Goal: Task Accomplishment & Management: Manage account settings

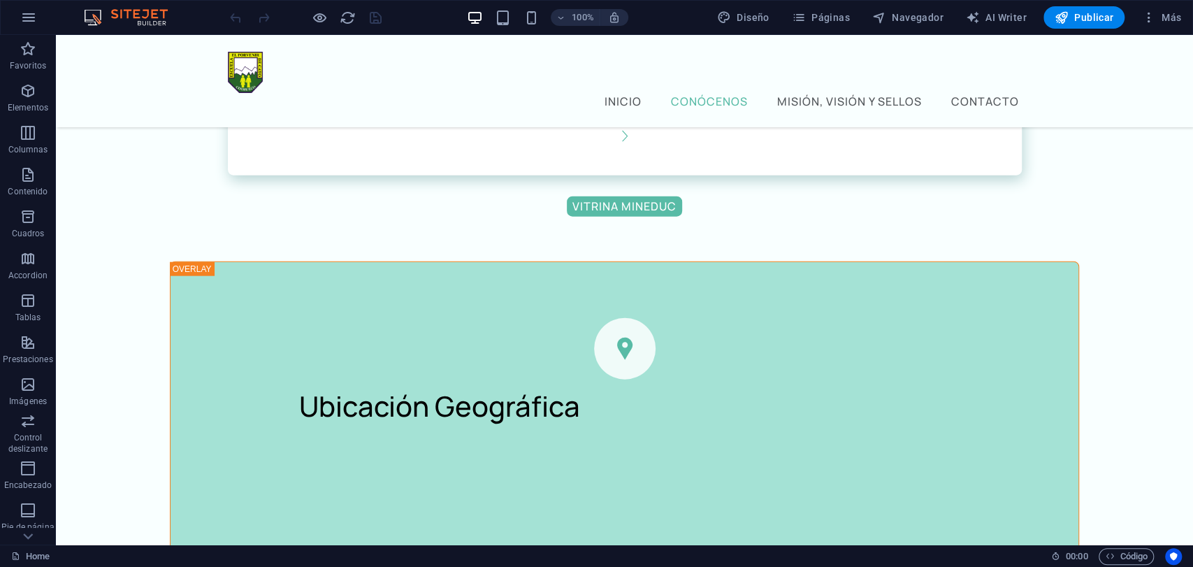
scroll to position [2175, 0]
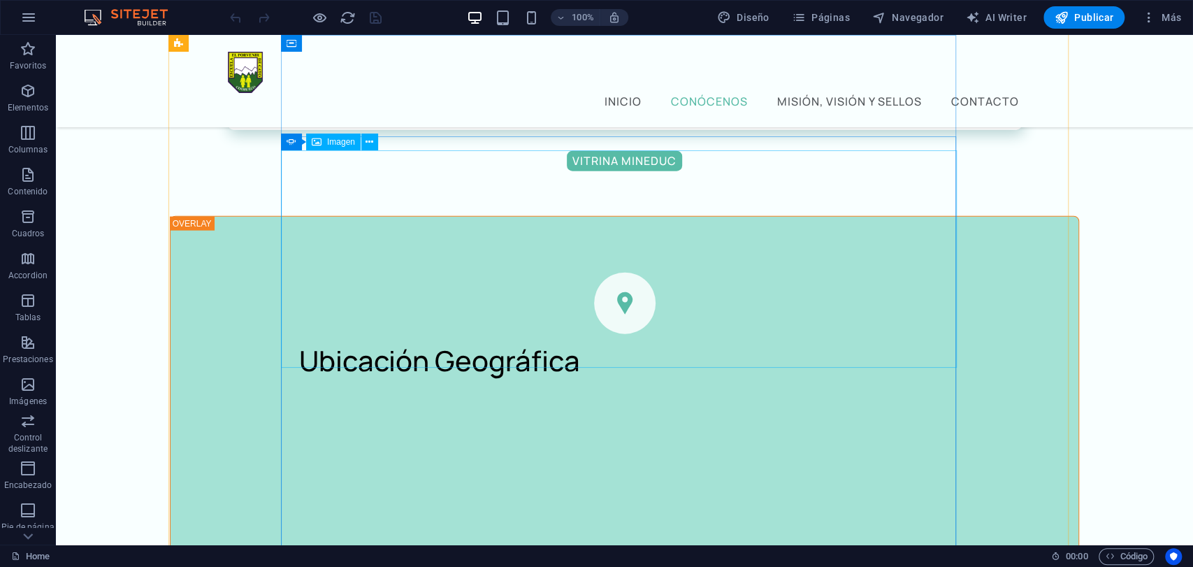
select select "px"
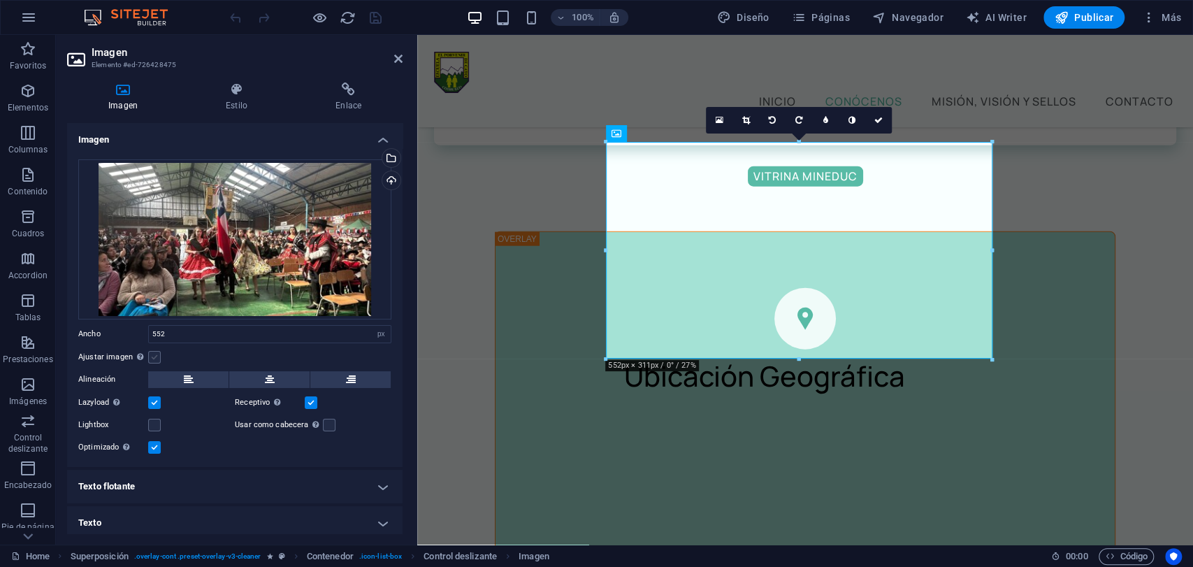
click at [157, 352] on label at bounding box center [154, 357] width 13 height 13
click at [0, 0] on input "Ajustar imagen Ajustar imagen automáticamente a un ancho y alto fijo" at bounding box center [0, 0] width 0 height 0
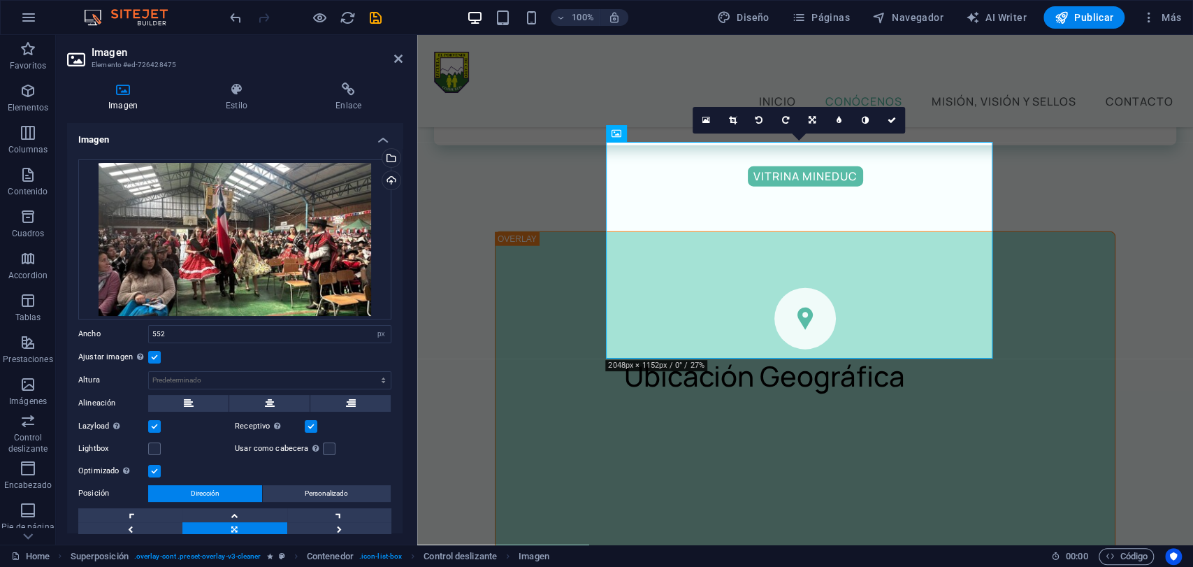
click at [153, 429] on label at bounding box center [154, 426] width 13 height 13
click at [0, 0] on input "Lazyload La carga de imágenes tras la carga de la página mejora la velocidad de…" at bounding box center [0, 0] width 0 height 0
click at [153, 429] on label at bounding box center [154, 426] width 13 height 13
click at [0, 0] on input "Lazyload La carga de imágenes tras la carga de la página mejora la velocidad de…" at bounding box center [0, 0] width 0 height 0
click at [307, 426] on label at bounding box center [311, 426] width 13 height 13
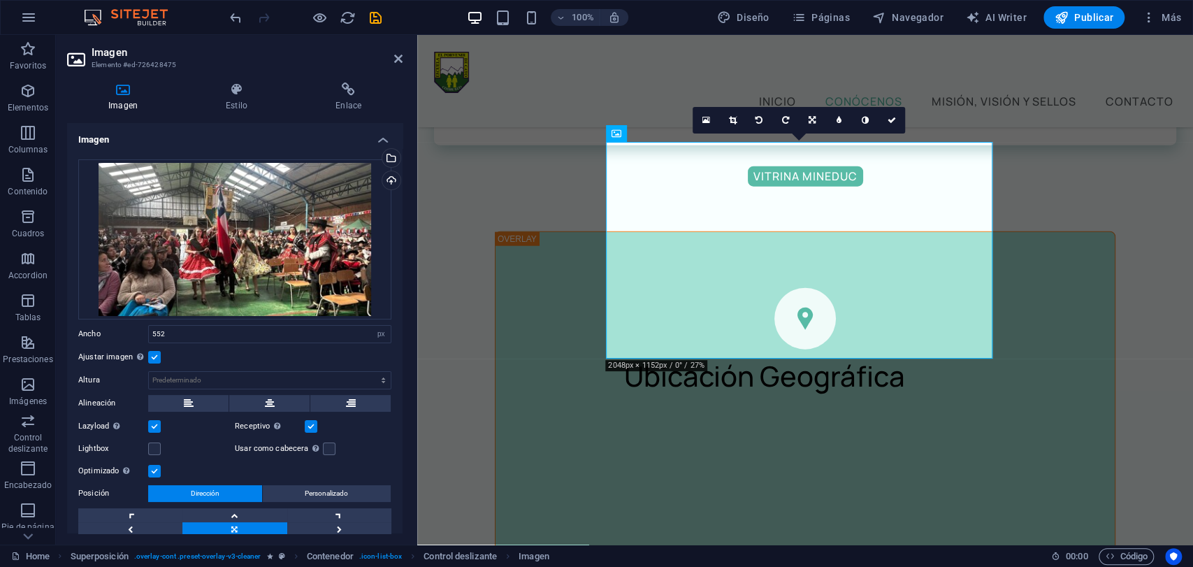
click at [0, 0] on input "Receptivo Automáticamente cargar tamaños optimizados de smartphone e imagen ret…" at bounding box center [0, 0] width 0 height 0
click at [307, 426] on label at bounding box center [311, 426] width 13 height 13
click at [0, 0] on input "Receptivo Automáticamente cargar tamaños optimizados de smartphone e imagen ret…" at bounding box center [0, 0] width 0 height 0
click at [265, 402] on icon at bounding box center [270, 403] width 10 height 17
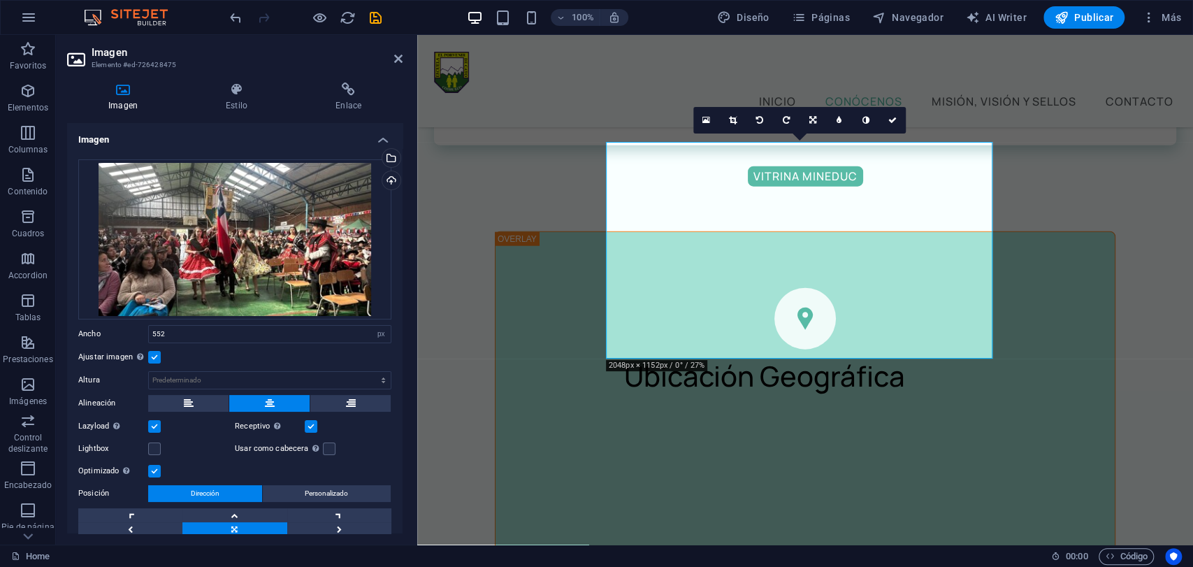
click at [889, 117] on icon at bounding box center [892, 120] width 8 height 8
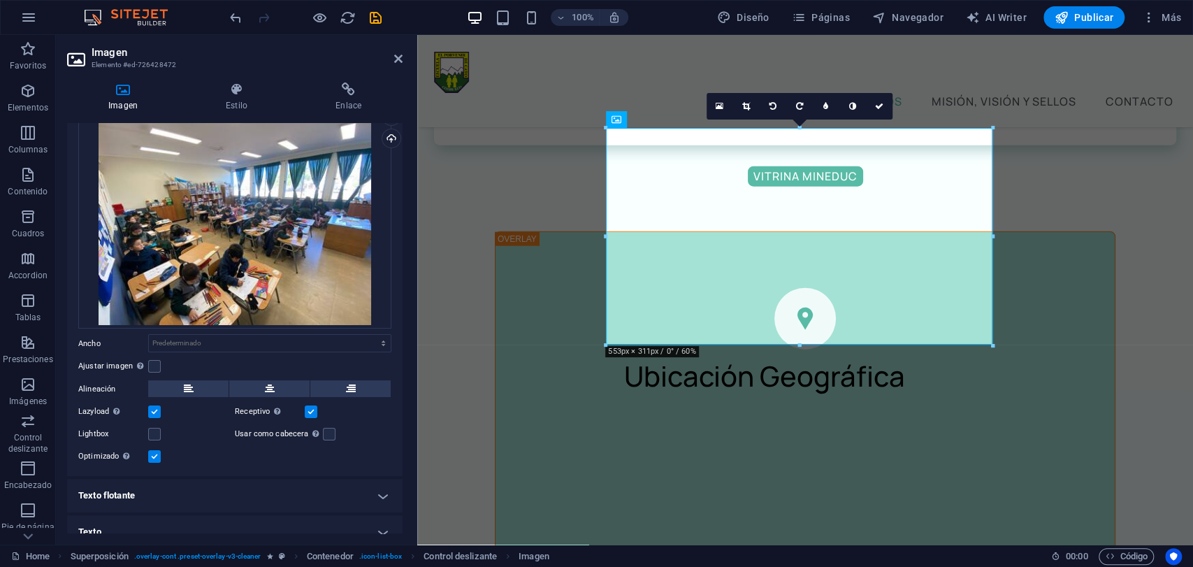
scroll to position [57, 0]
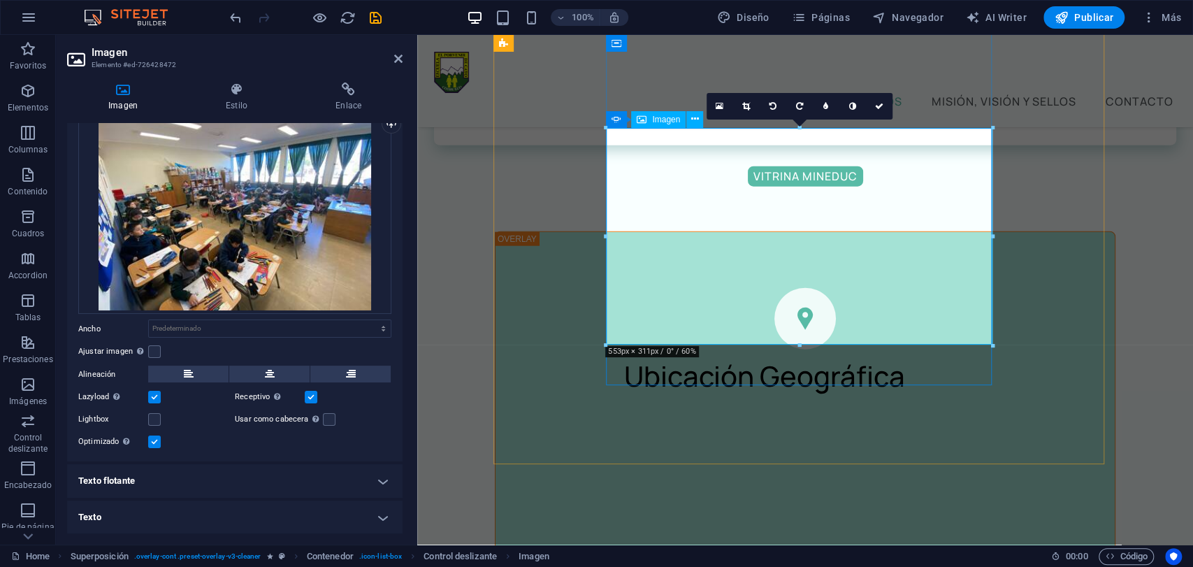
click at [742, 107] on icon at bounding box center [746, 106] width 8 height 8
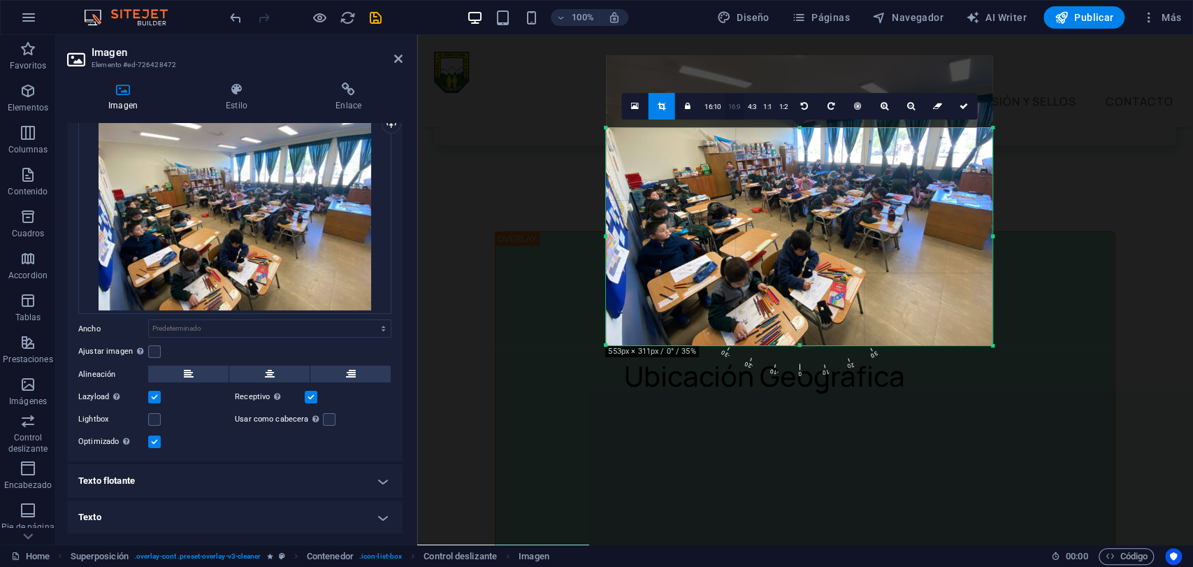
click at [732, 108] on link "16:9" at bounding box center [735, 107] width 20 height 27
click at [688, 108] on icon at bounding box center [688, 106] width 6 height 8
click at [734, 107] on link "16:9" at bounding box center [735, 107] width 20 height 27
click at [662, 106] on icon at bounding box center [662, 106] width 8 height 8
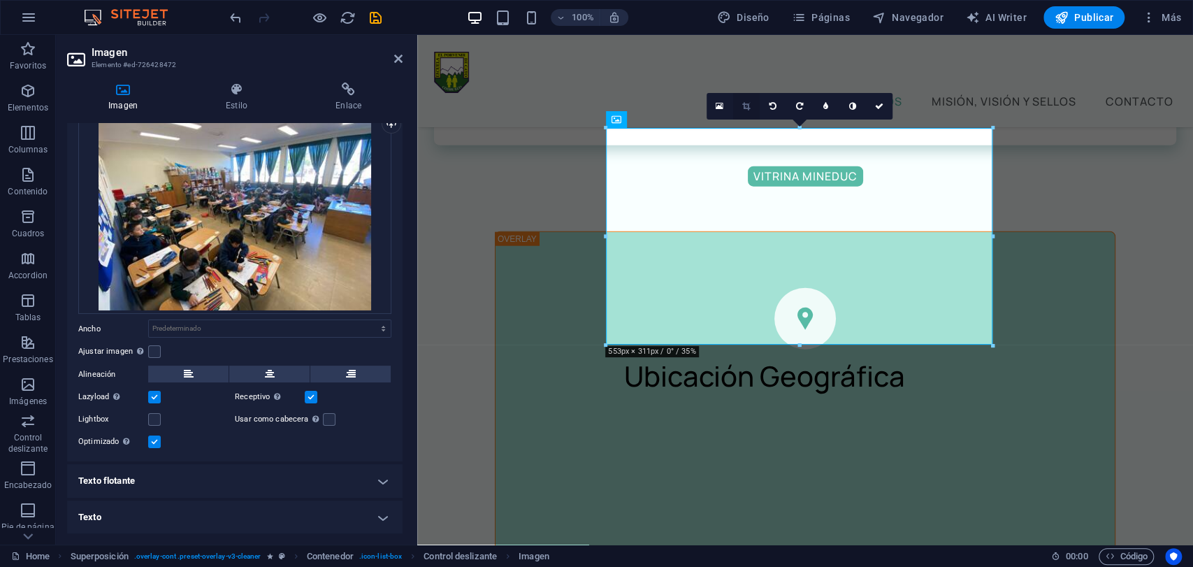
click at [744, 107] on icon at bounding box center [746, 106] width 8 height 8
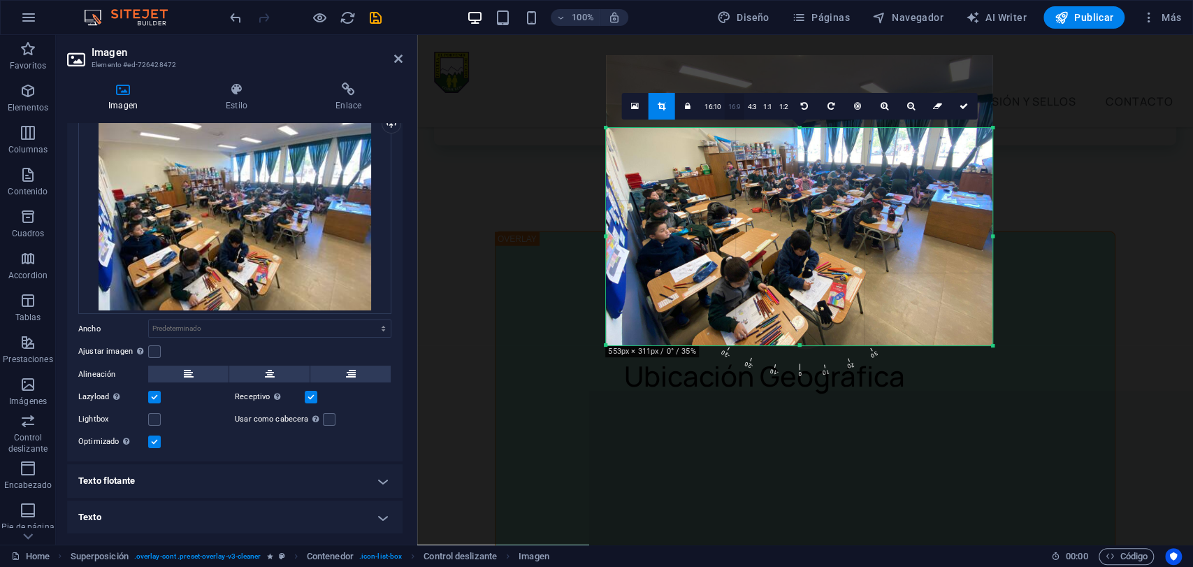
click at [729, 106] on link "16:9" at bounding box center [735, 107] width 20 height 27
click at [961, 105] on icon at bounding box center [964, 106] width 8 height 8
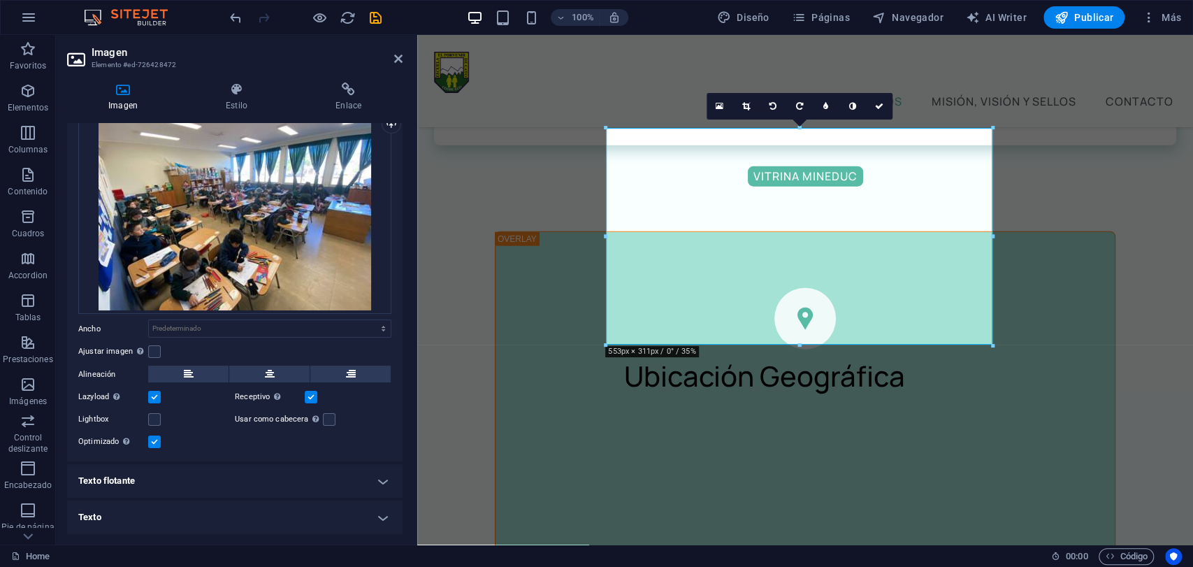
click at [882, 106] on icon at bounding box center [879, 106] width 8 height 8
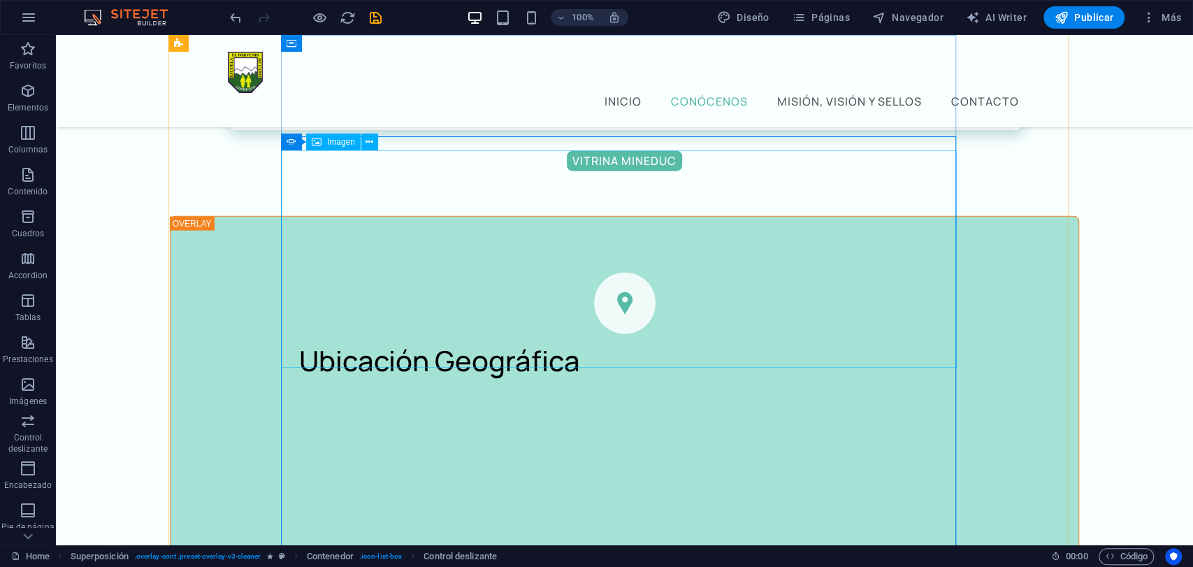
select select "px"
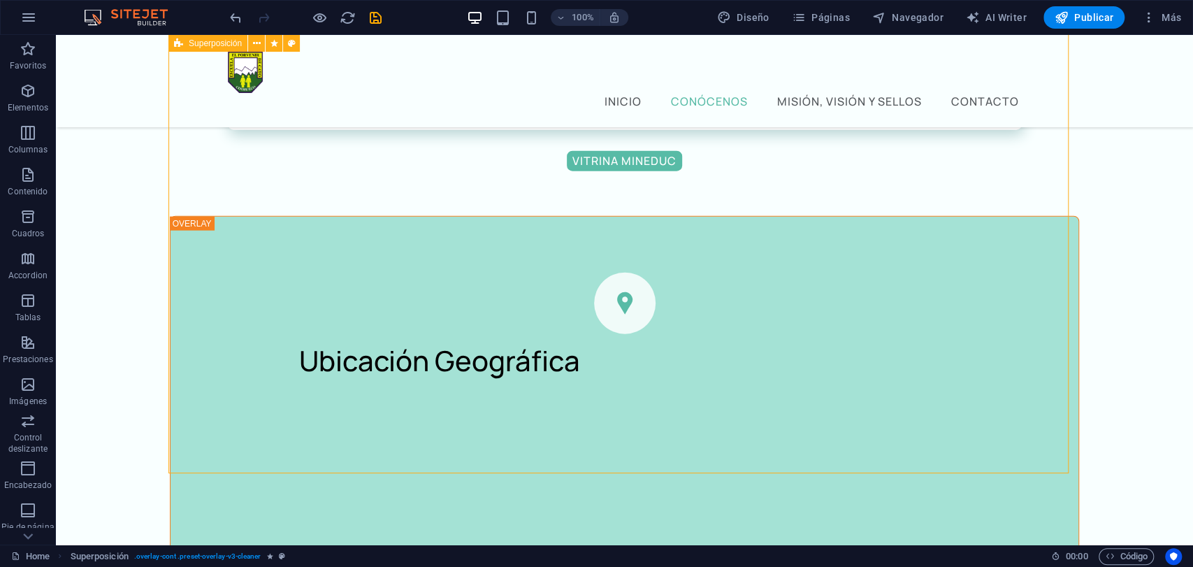
select select "%"
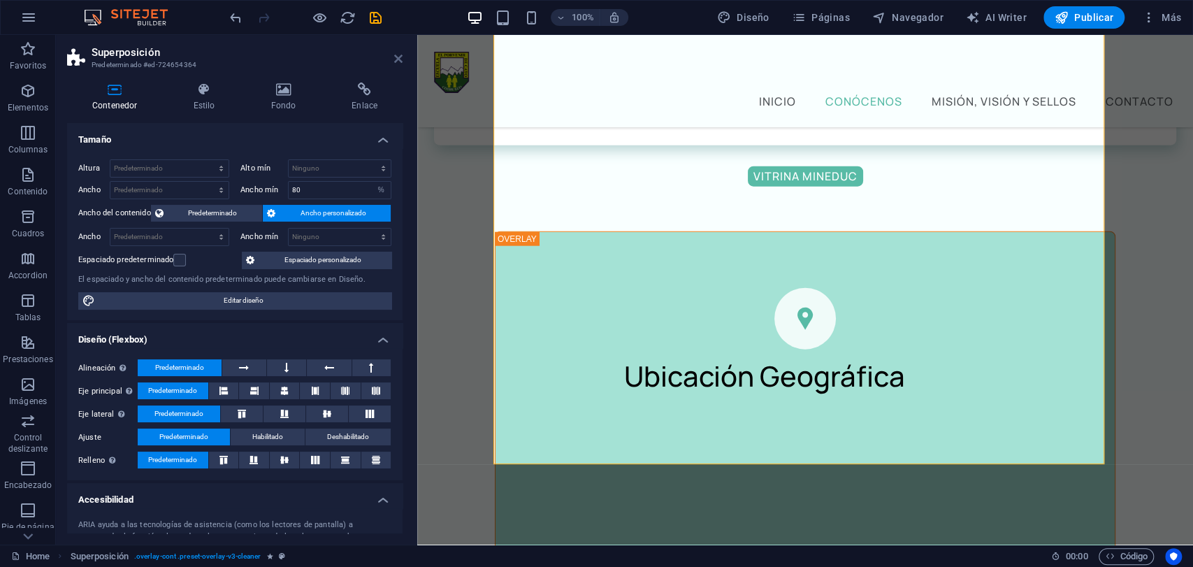
click at [393, 58] on header "Superposición Predeterminado #ed-724654364" at bounding box center [235, 53] width 336 height 36
click at [403, 57] on icon at bounding box center [398, 58] width 8 height 11
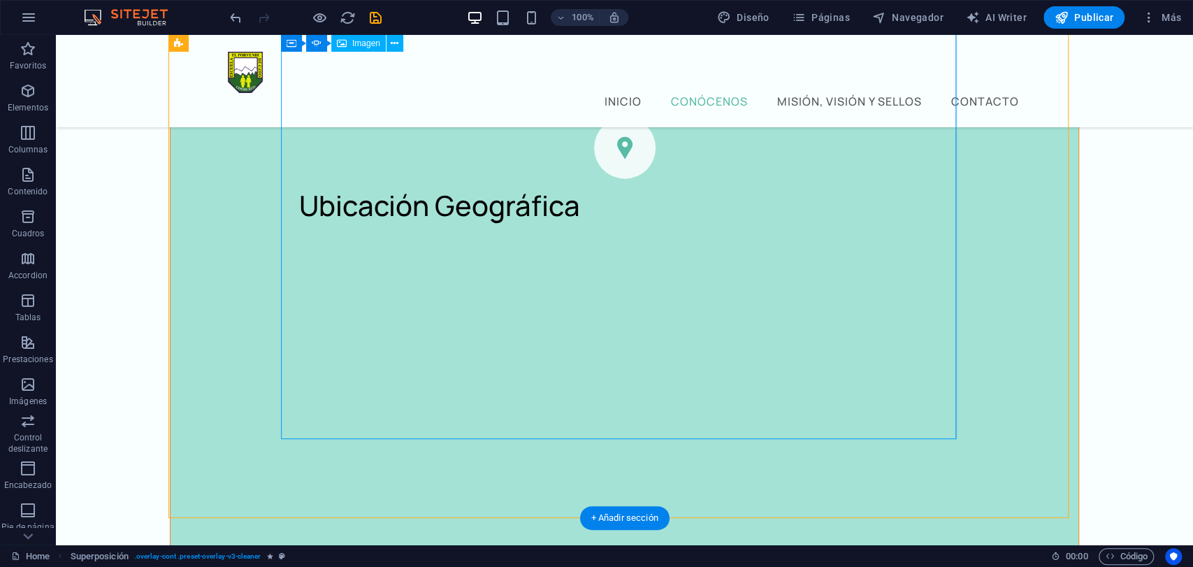
scroll to position [2252, 0]
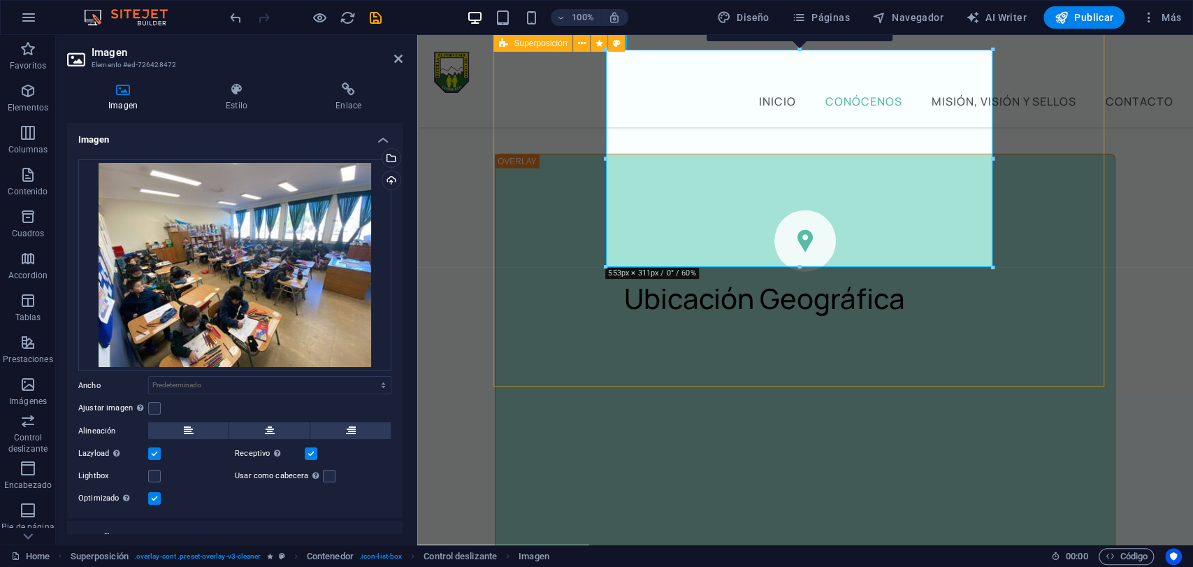
select select "%"
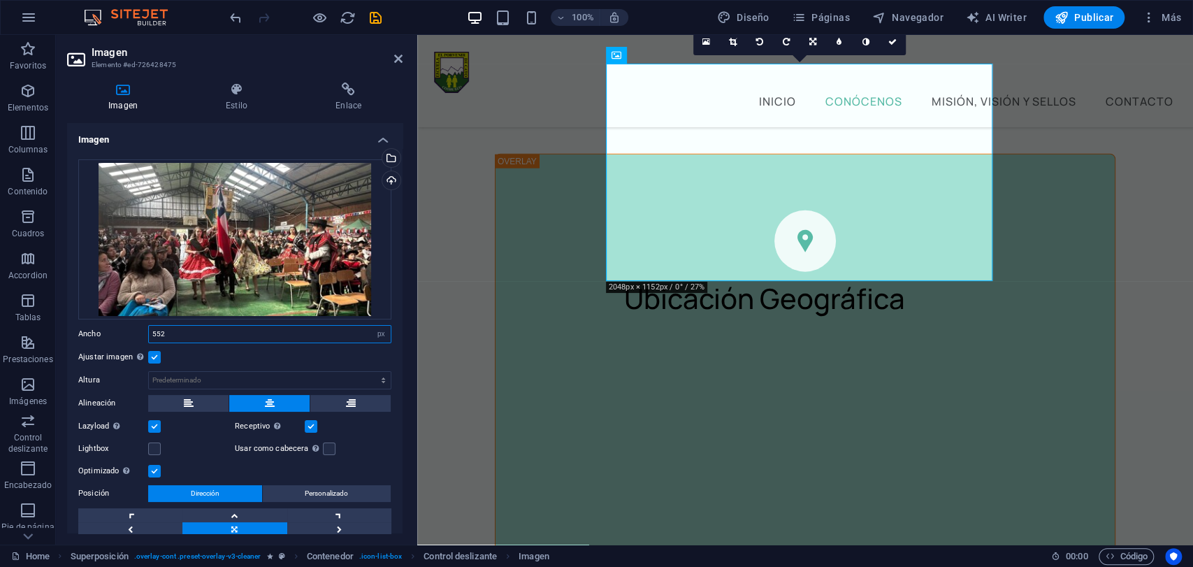
click at [210, 337] on input "552" at bounding box center [270, 334] width 242 height 17
click at [375, 335] on select "Predeterminado automático px rem % em vh vw" at bounding box center [381, 334] width 20 height 17
select select "default"
click at [371, 326] on select "Predeterminado automático px rem % em vh vw" at bounding box center [381, 334] width 20 height 17
select select "DISABLED_OPTION_VALUE"
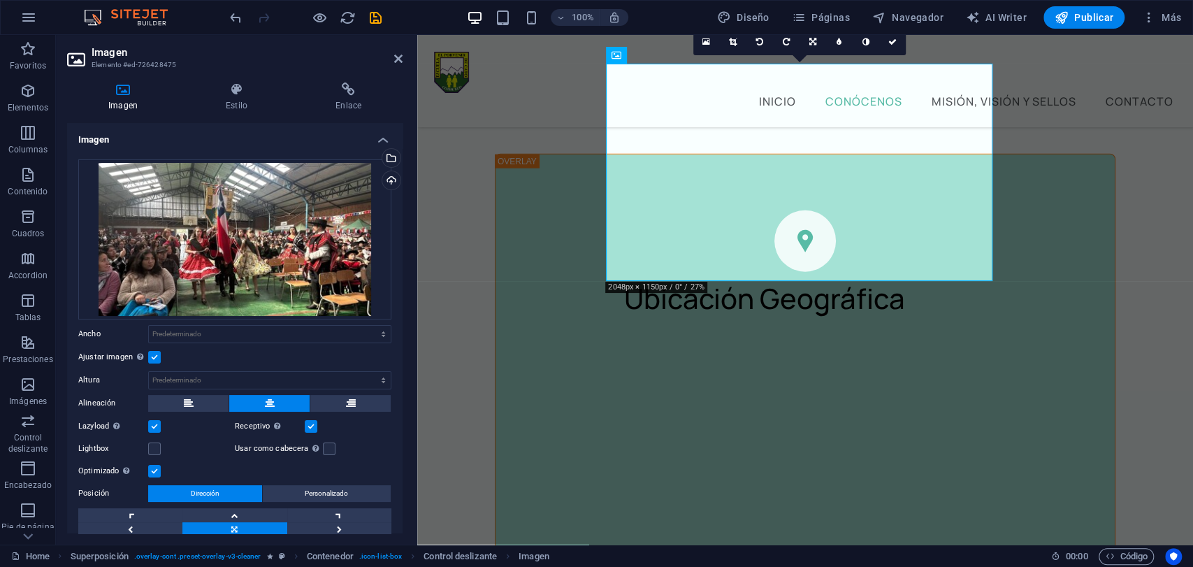
click at [148, 354] on label at bounding box center [154, 357] width 13 height 13
click at [0, 0] on input "Ajustar imagen Ajustar imagen automáticamente a un ancho y alto fijo" at bounding box center [0, 0] width 0 height 0
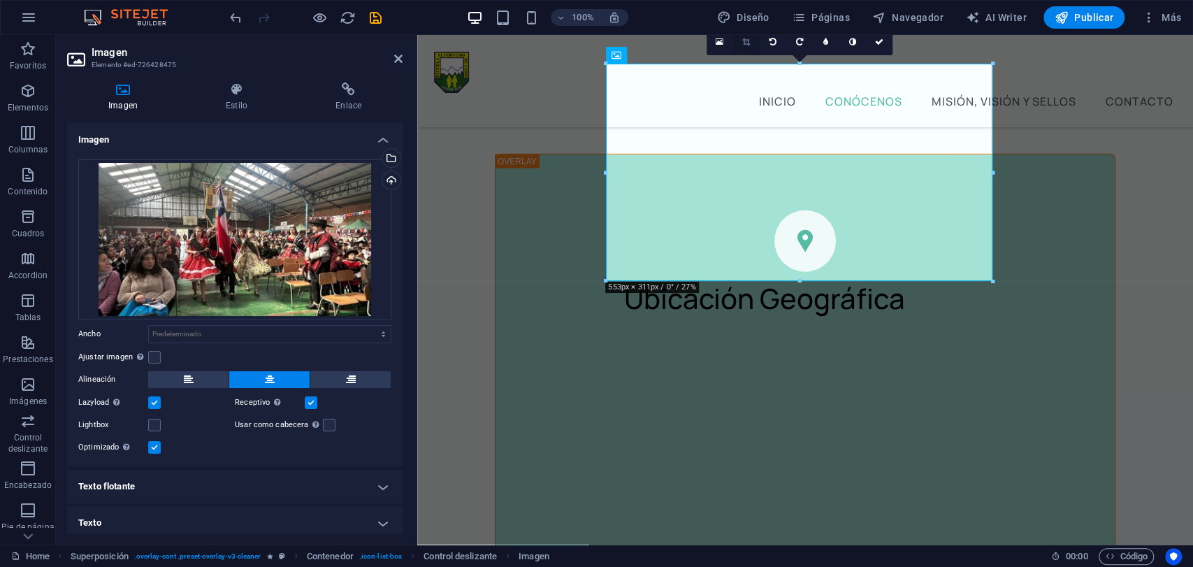
click at [750, 43] on link at bounding box center [746, 42] width 27 height 27
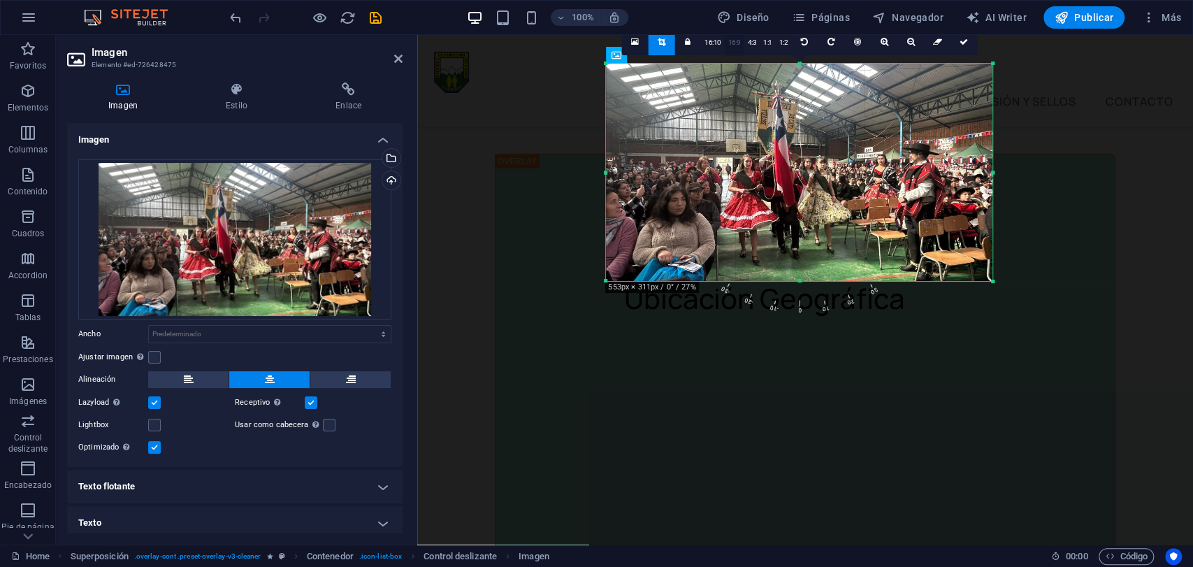
click at [733, 43] on link "16:9" at bounding box center [735, 42] width 20 height 27
click at [962, 44] on icon at bounding box center [964, 42] width 8 height 8
type input "552"
select select "px"
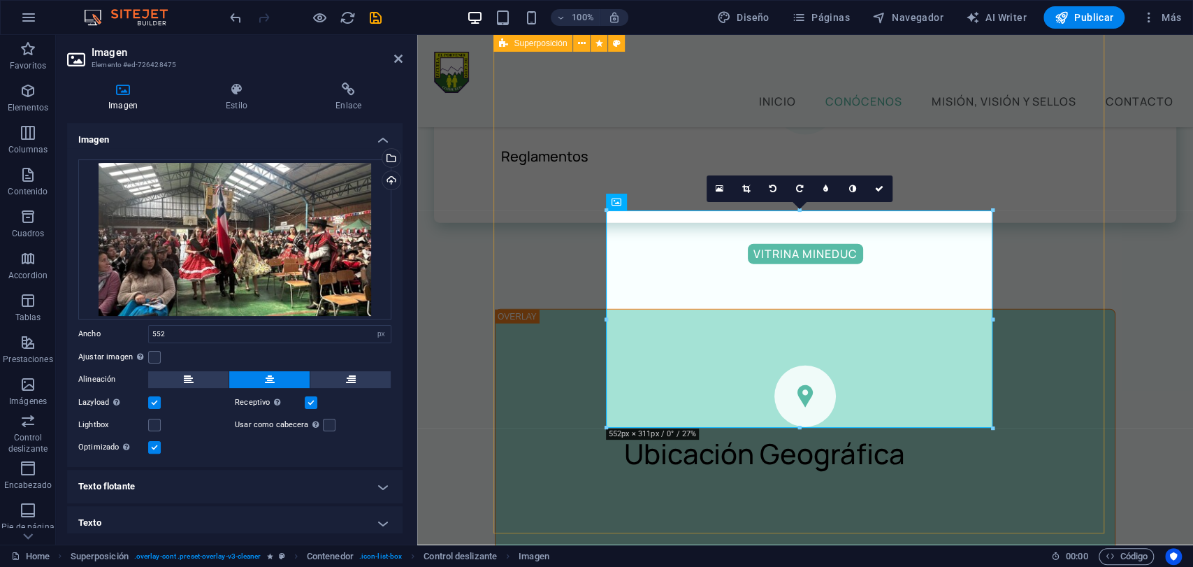
scroll to position [2097, 0]
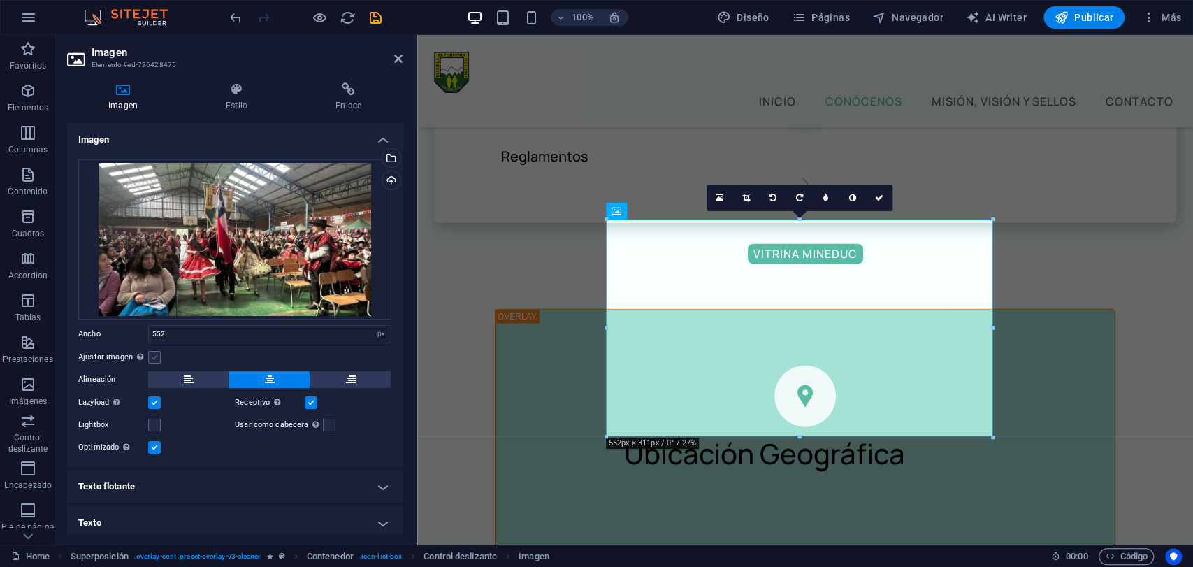
click at [151, 356] on label at bounding box center [154, 357] width 13 height 13
click at [0, 0] on input "Ajustar imagen Ajustar imagen automáticamente a un ancho y alto fijo" at bounding box center [0, 0] width 0 height 0
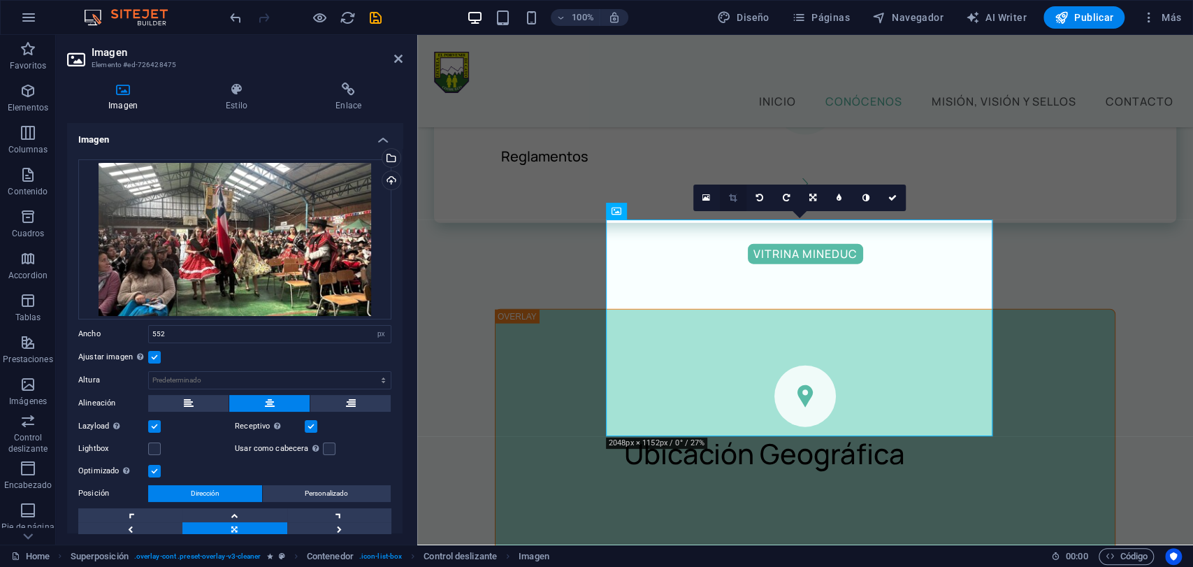
click at [734, 194] on icon at bounding box center [733, 198] width 8 height 8
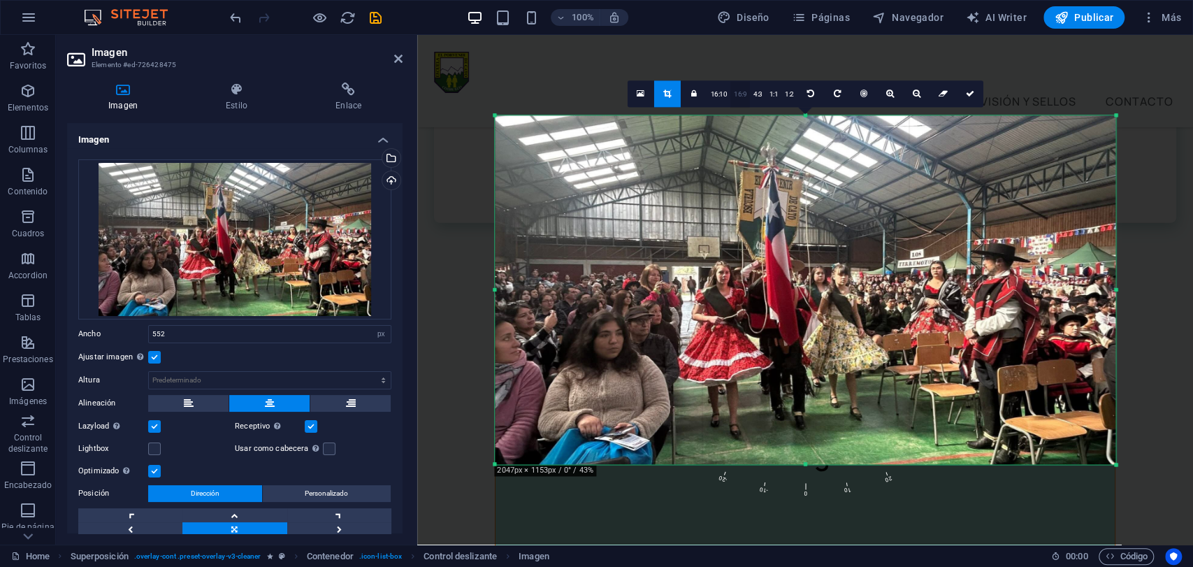
click at [737, 97] on link "16:9" at bounding box center [740, 94] width 20 height 27
click at [971, 94] on icon at bounding box center [969, 93] width 8 height 8
type input "887"
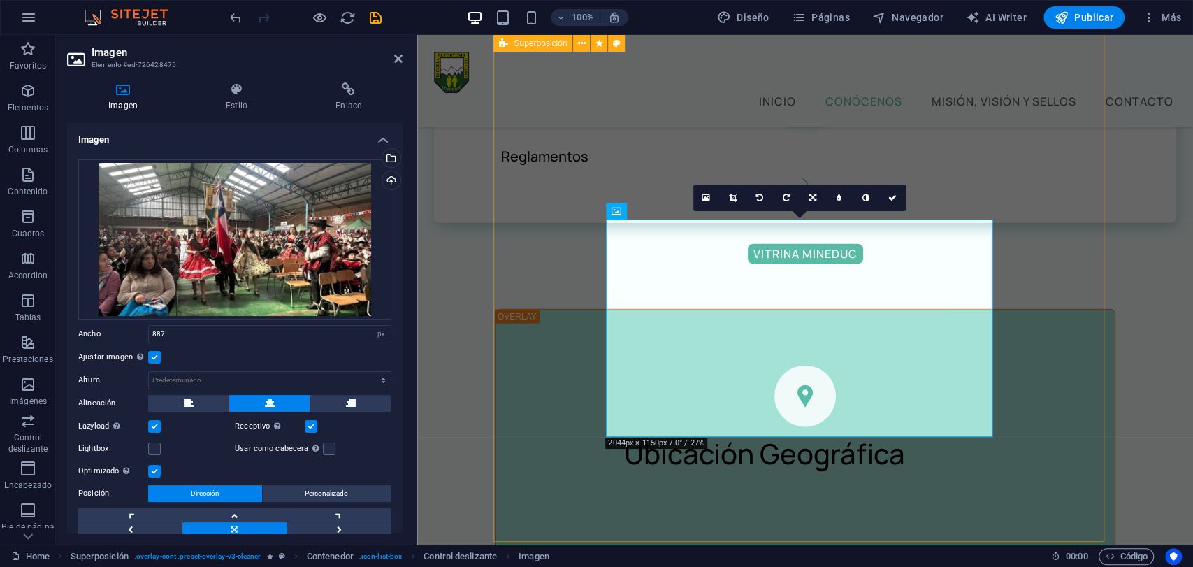
select select "%"
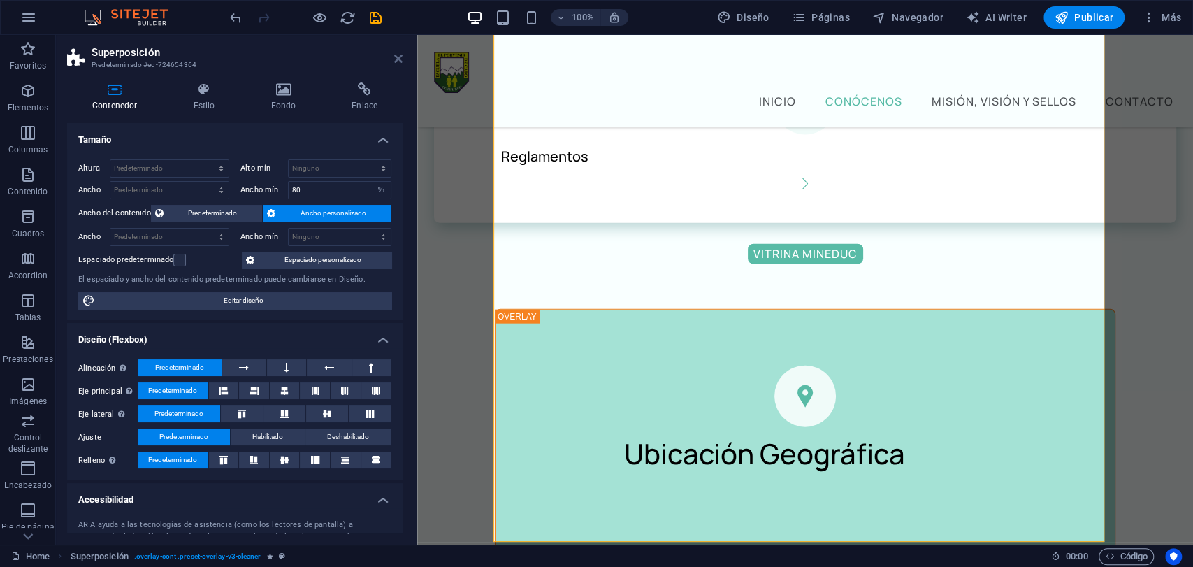
click at [399, 55] on icon at bounding box center [398, 58] width 8 height 11
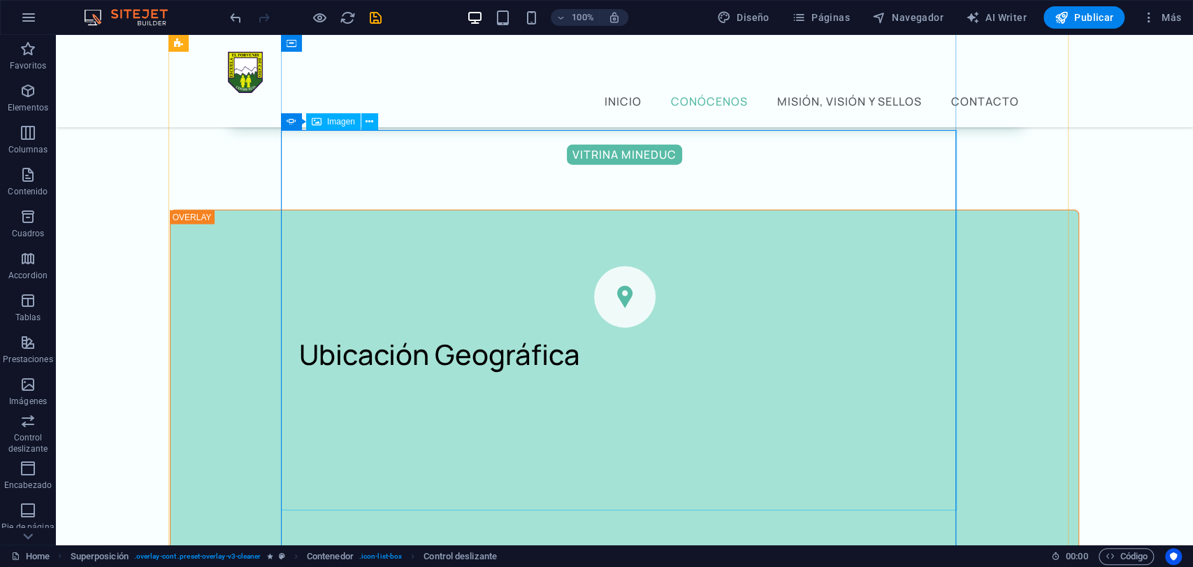
scroll to position [2175, 0]
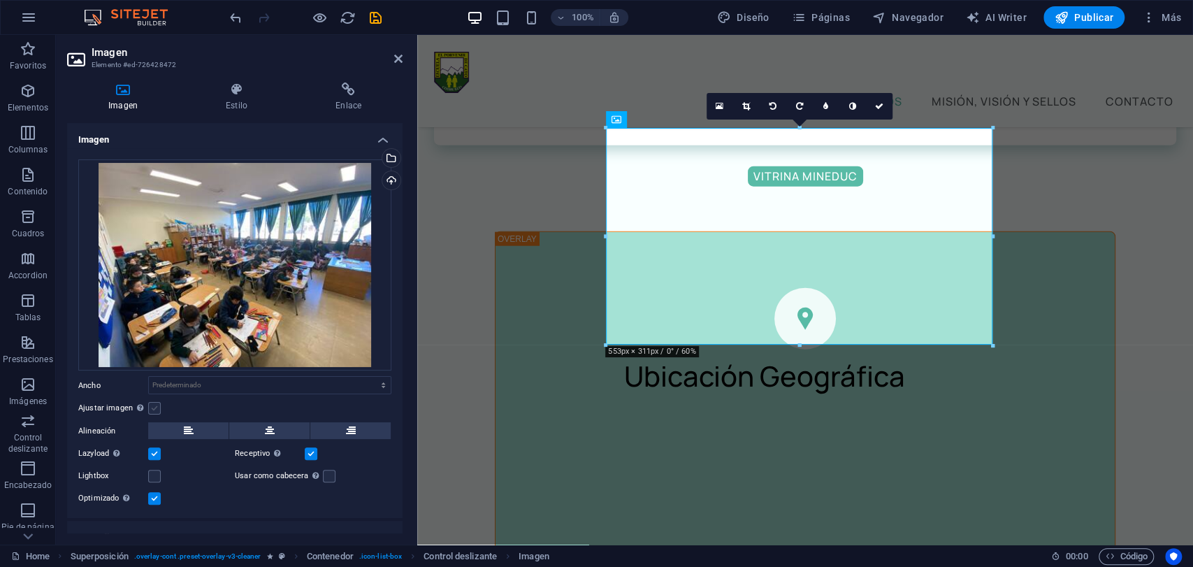
click at [160, 406] on label at bounding box center [154, 408] width 13 height 13
click at [0, 0] on input "Ajustar imagen Ajustar imagen automáticamente a un ancho y alto fijo" at bounding box center [0, 0] width 0 height 0
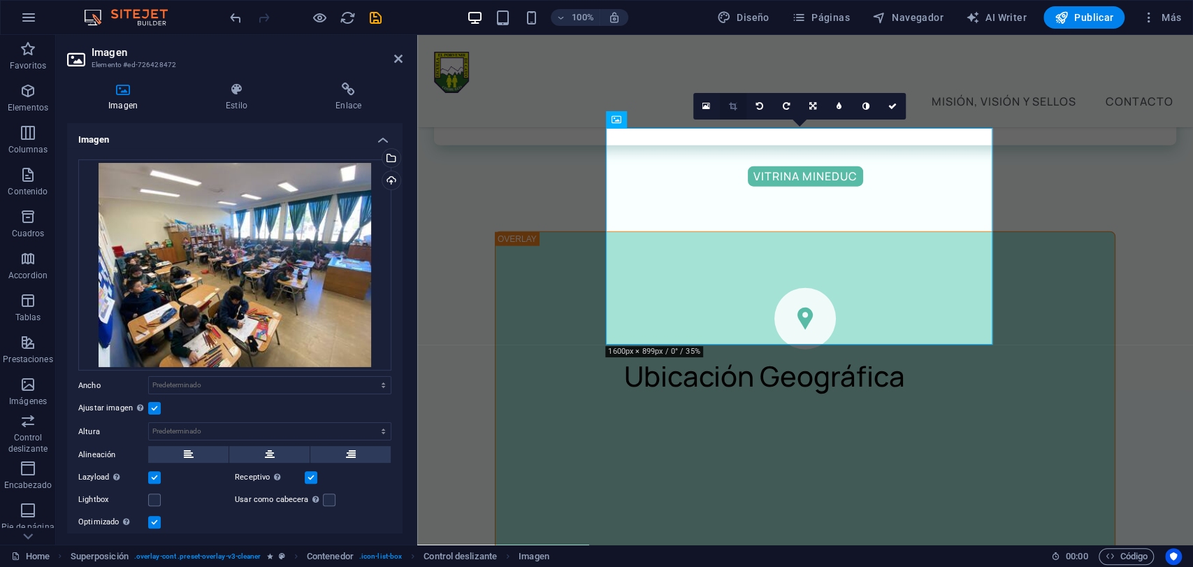
click at [734, 106] on icon at bounding box center [733, 106] width 8 height 8
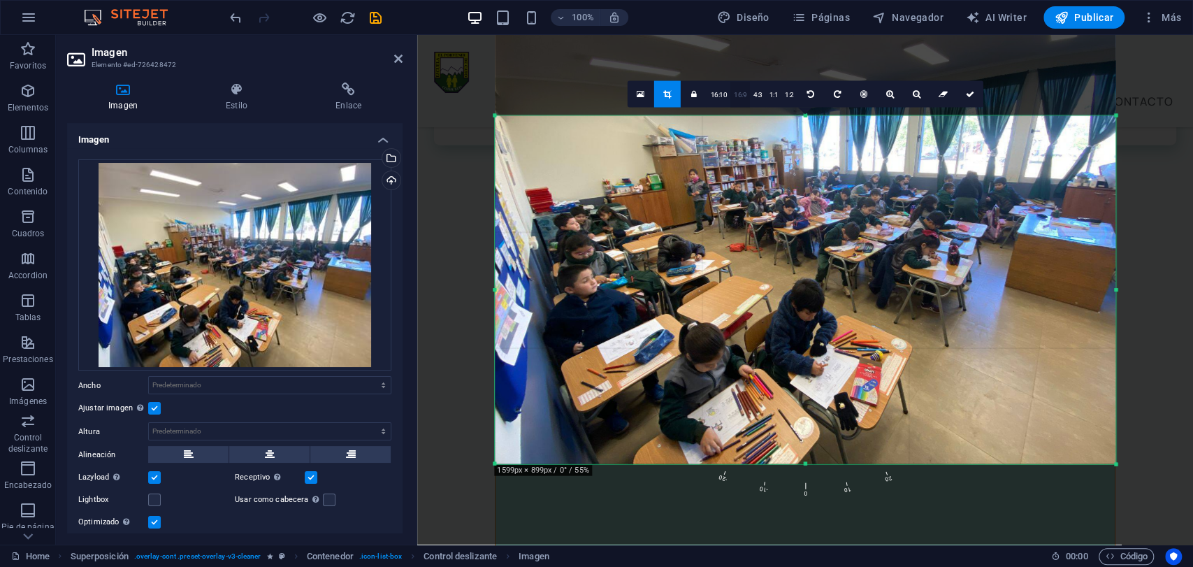
click at [743, 95] on link "16:9" at bounding box center [740, 94] width 20 height 27
click at [967, 91] on icon at bounding box center [969, 93] width 8 height 8
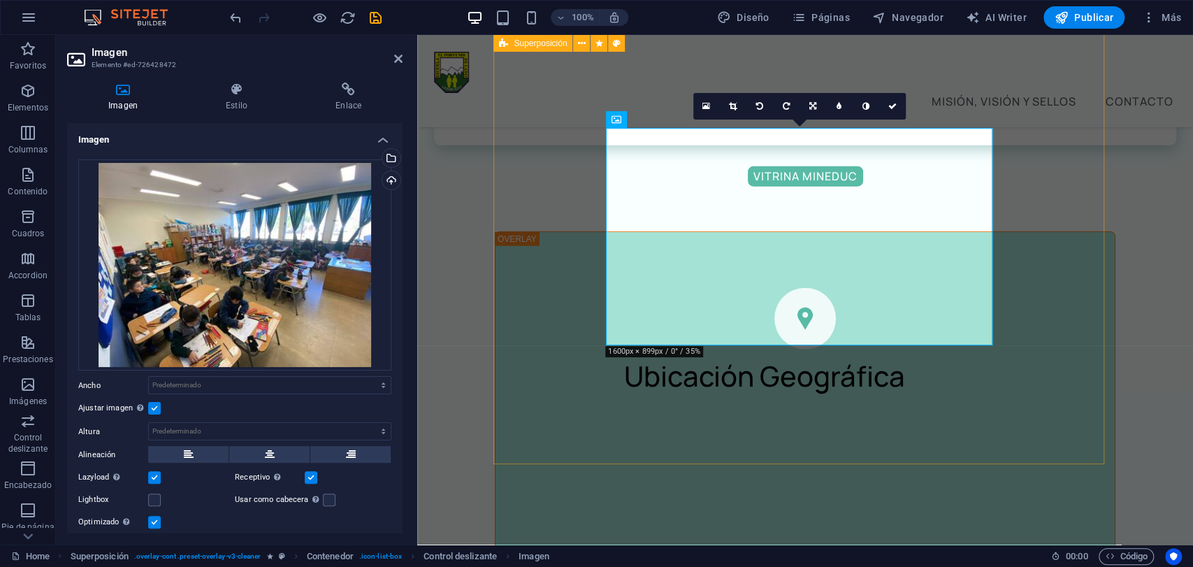
select select "%"
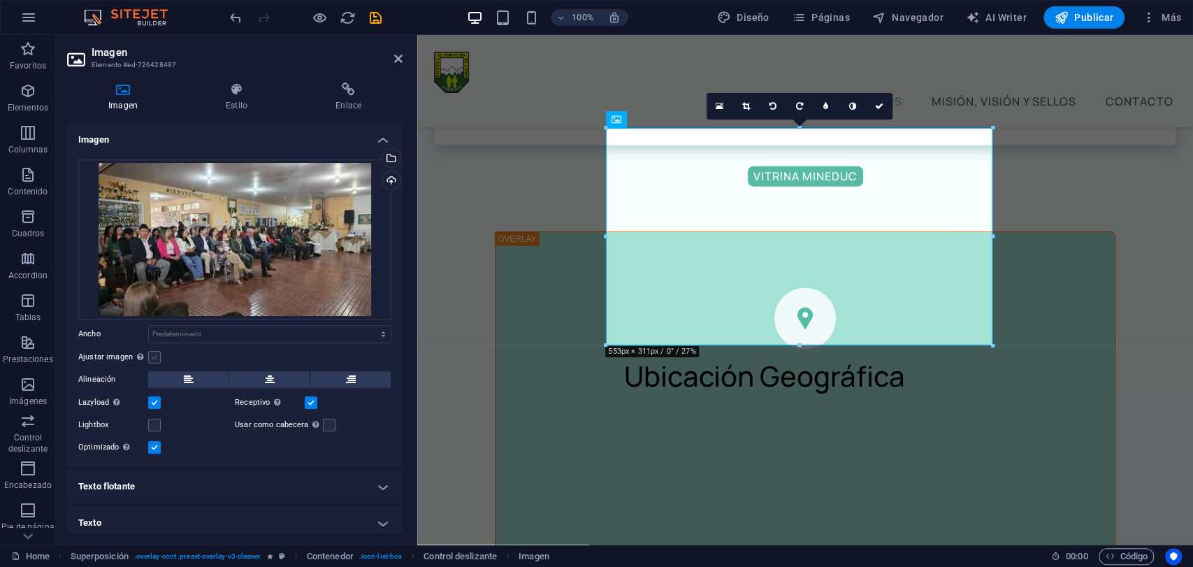
click at [154, 356] on label at bounding box center [154, 357] width 13 height 13
click at [0, 0] on input "Ajustar imagen Ajustar imagen automáticamente a un ancho y alto fijo" at bounding box center [0, 0] width 0 height 0
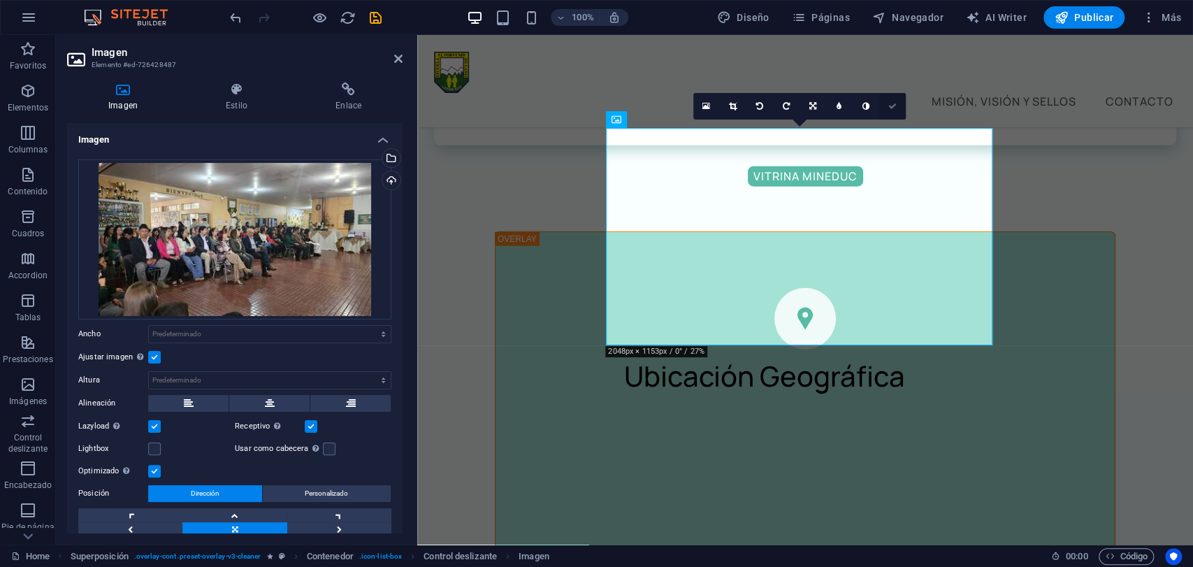
click at [893, 104] on icon at bounding box center [892, 106] width 8 height 8
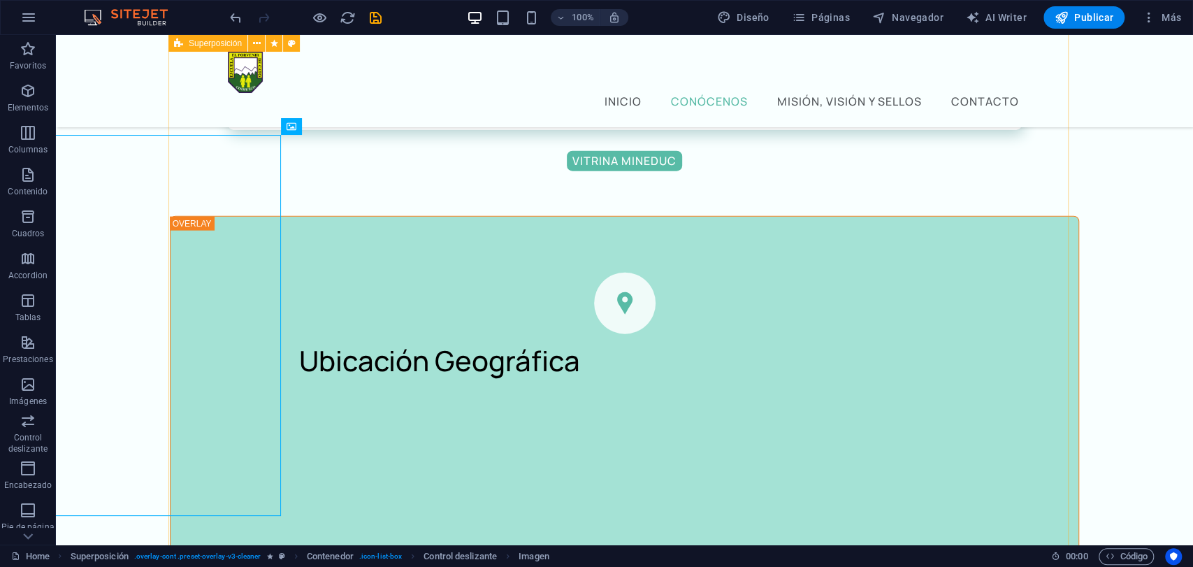
scroll to position [2252, 0]
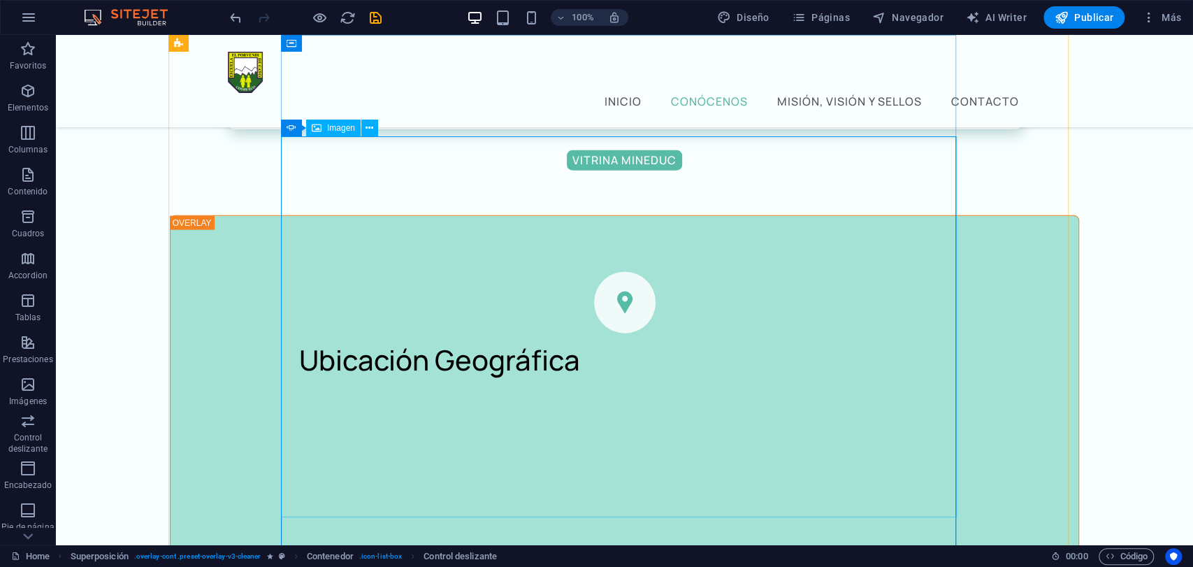
scroll to position [2175, 0]
click at [1102, 16] on span "Publicar" at bounding box center [1084, 17] width 59 height 14
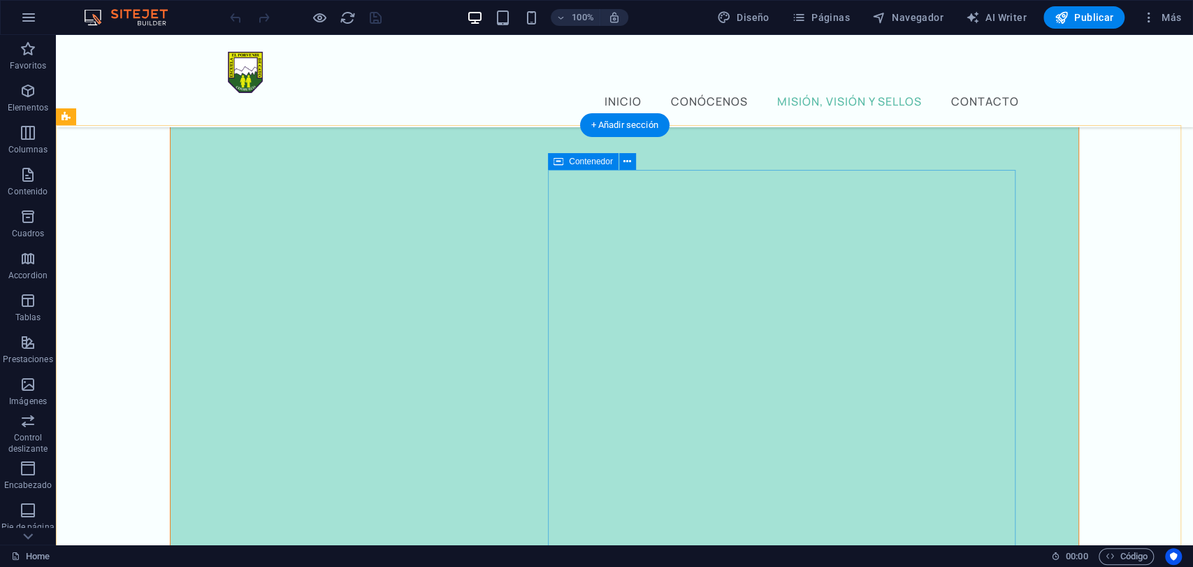
scroll to position [5670, 0]
select select "%"
select select "px"
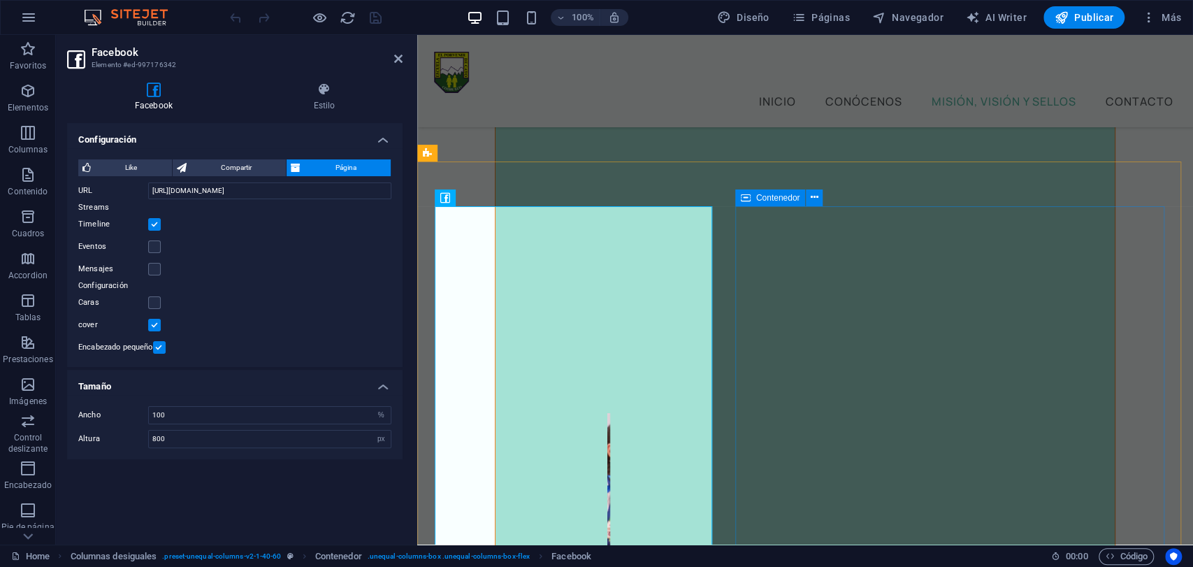
scroll to position [6121, 0]
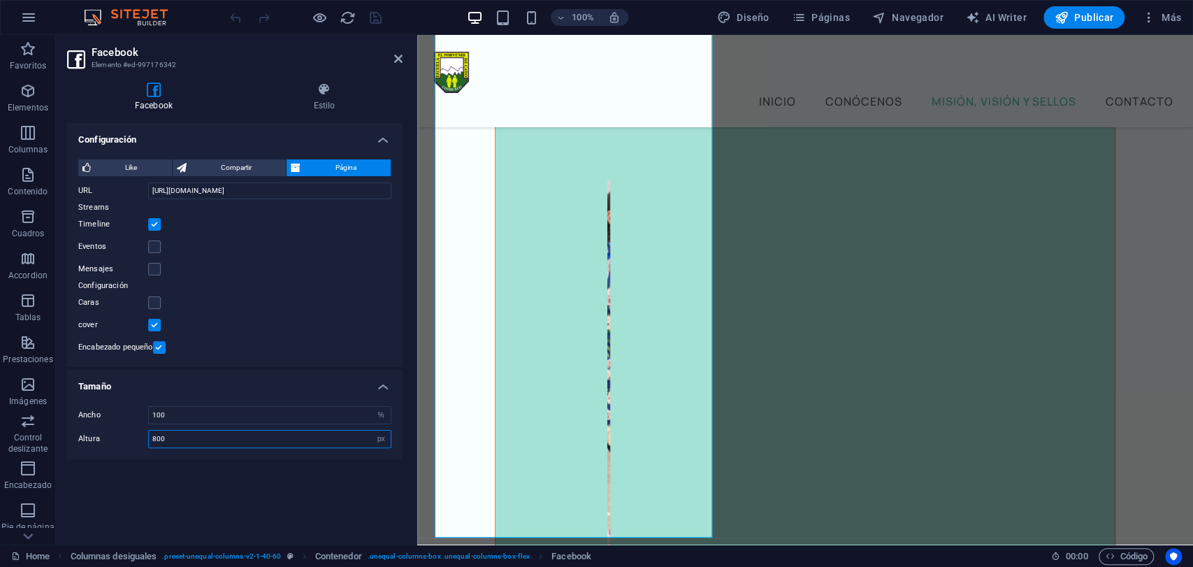
drag, startPoint x: 216, startPoint y: 440, endPoint x: 126, endPoint y: 435, distance: 90.3
click at [126, 435] on div "Altura 800 px %" at bounding box center [234, 439] width 313 height 18
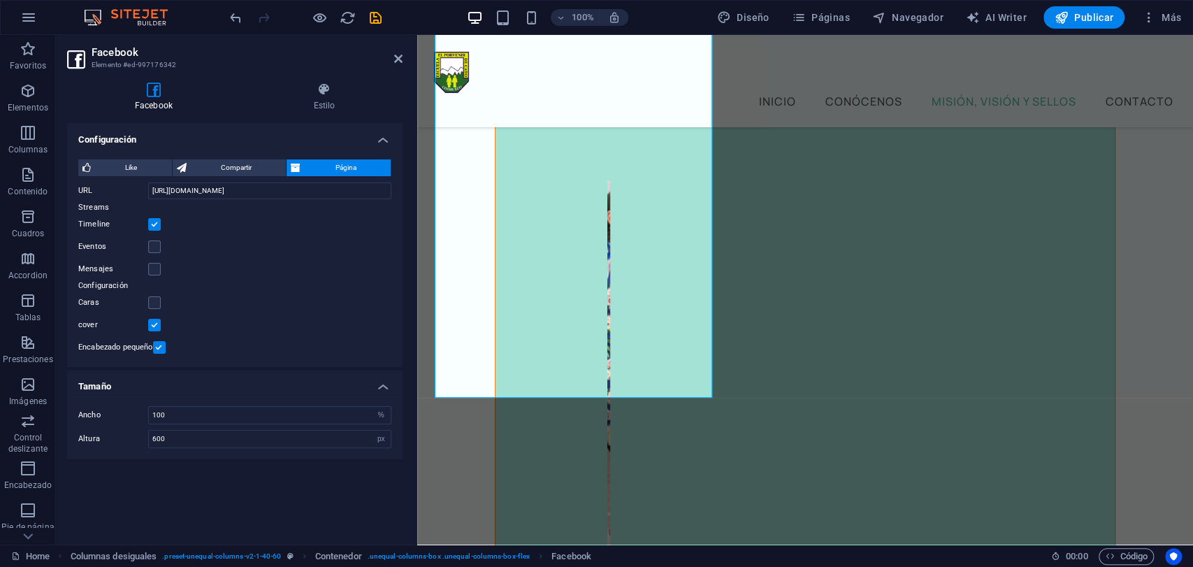
click at [237, 466] on div "Configuración Like Compartir Página Aviso: para ver e interactuar con la presta…" at bounding box center [235, 328] width 336 height 410
drag, startPoint x: 192, startPoint y: 442, endPoint x: 90, endPoint y: 441, distance: 101.4
click at [90, 441] on div "Altura 600 px %" at bounding box center [234, 439] width 313 height 18
type input "500"
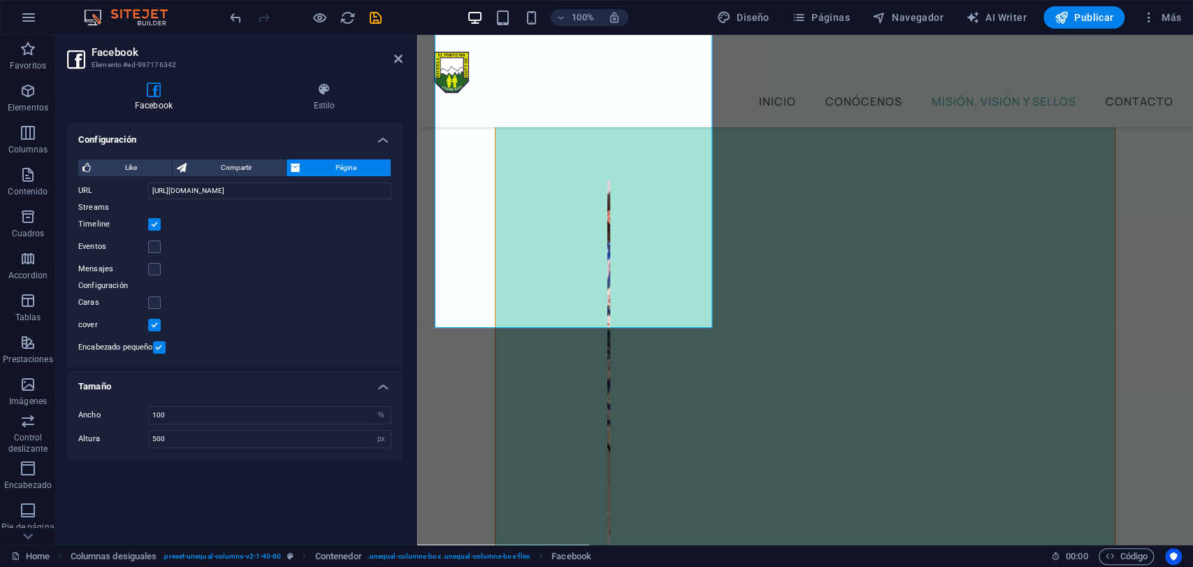
click at [153, 482] on div "Configuración Like Compartir Página Aviso: para ver e interactuar con la presta…" at bounding box center [235, 328] width 336 height 410
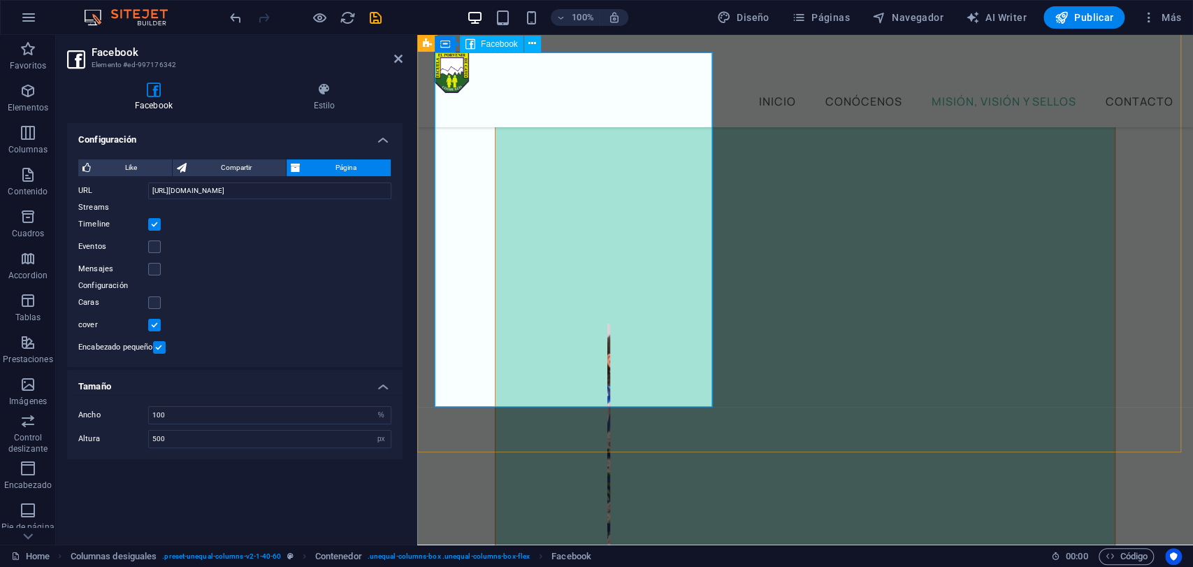
scroll to position [5888, 0]
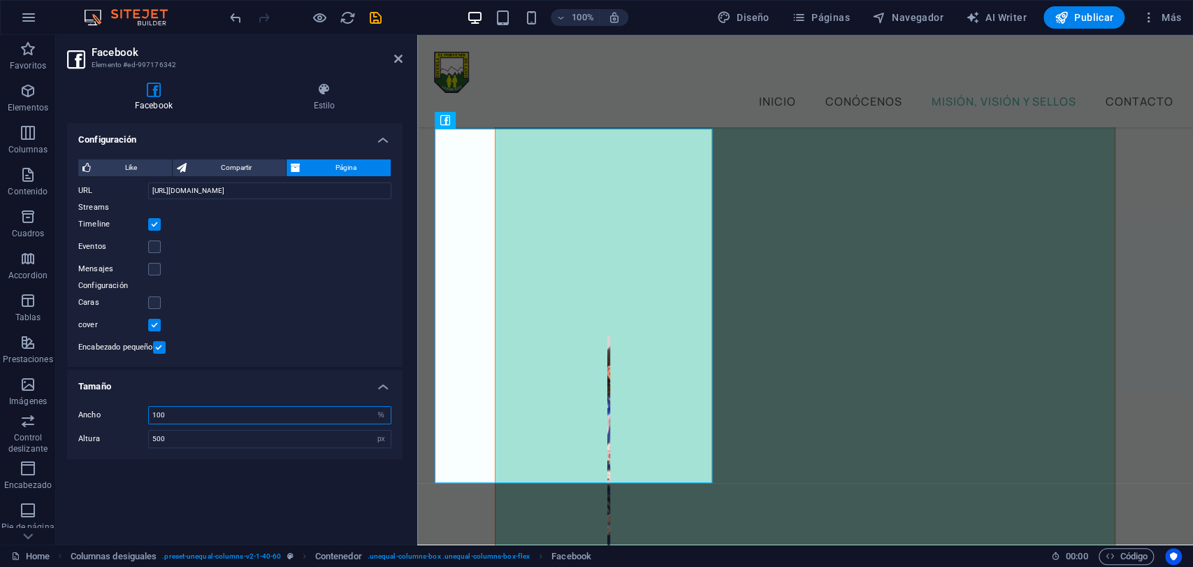
drag, startPoint x: 209, startPoint y: 415, endPoint x: 122, endPoint y: 417, distance: 87.4
click at [125, 416] on div "Ancho 100 px %" at bounding box center [234, 415] width 313 height 18
type input "80"
click at [258, 440] on input "500" at bounding box center [270, 439] width 242 height 17
drag, startPoint x: 210, startPoint y: 419, endPoint x: 103, endPoint y: 417, distance: 107.7
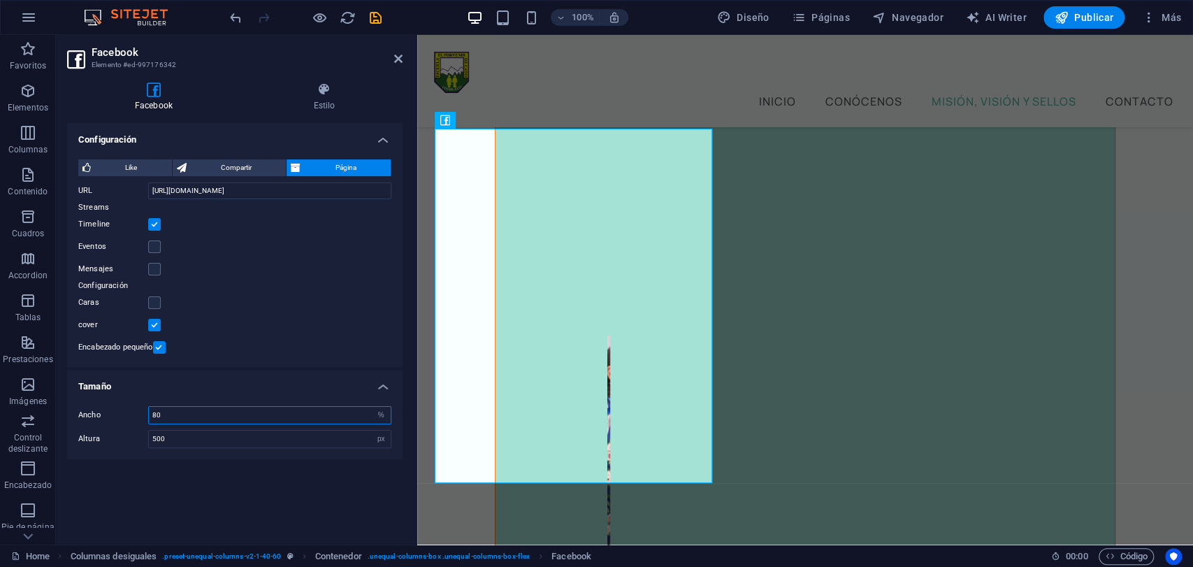
click at [103, 417] on div "Ancho 80 px %" at bounding box center [234, 415] width 313 height 18
click at [380, 414] on select "px %" at bounding box center [381, 415] width 20 height 17
select select "px"
click at [371, 407] on select "px %" at bounding box center [381, 415] width 20 height 17
drag, startPoint x: 204, startPoint y: 406, endPoint x: 212, endPoint y: 410, distance: 9.1
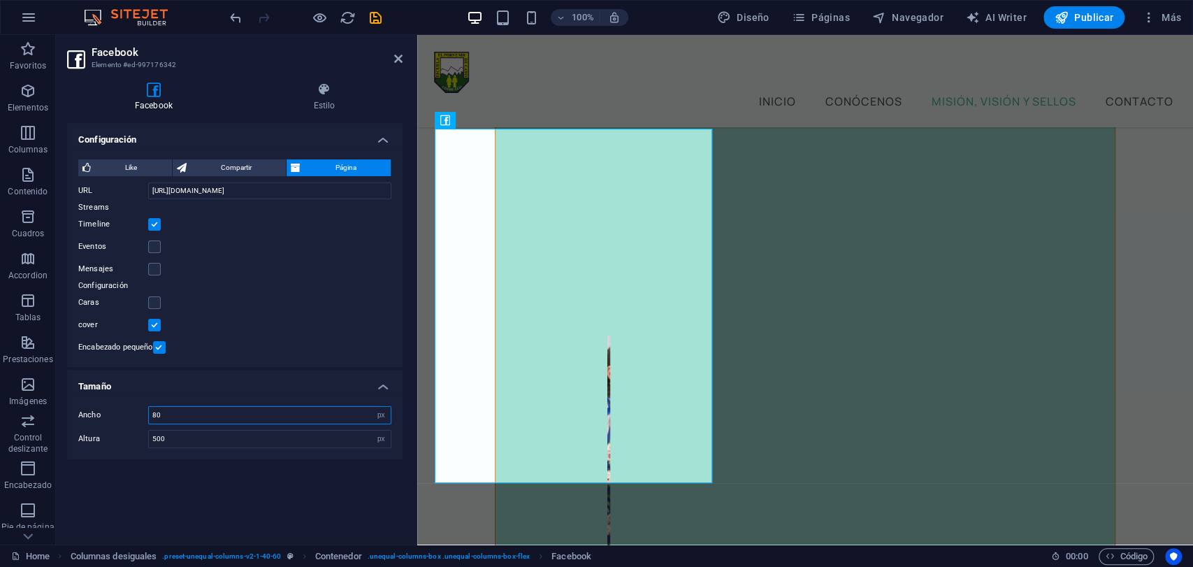
click at [203, 407] on input "80" at bounding box center [270, 415] width 242 height 17
click at [238, 440] on input "500" at bounding box center [270, 439] width 242 height 17
drag, startPoint x: 201, startPoint y: 415, endPoint x: 89, endPoint y: 412, distance: 111.9
click at [89, 412] on div "Ancho 100 px %" at bounding box center [234, 415] width 313 height 18
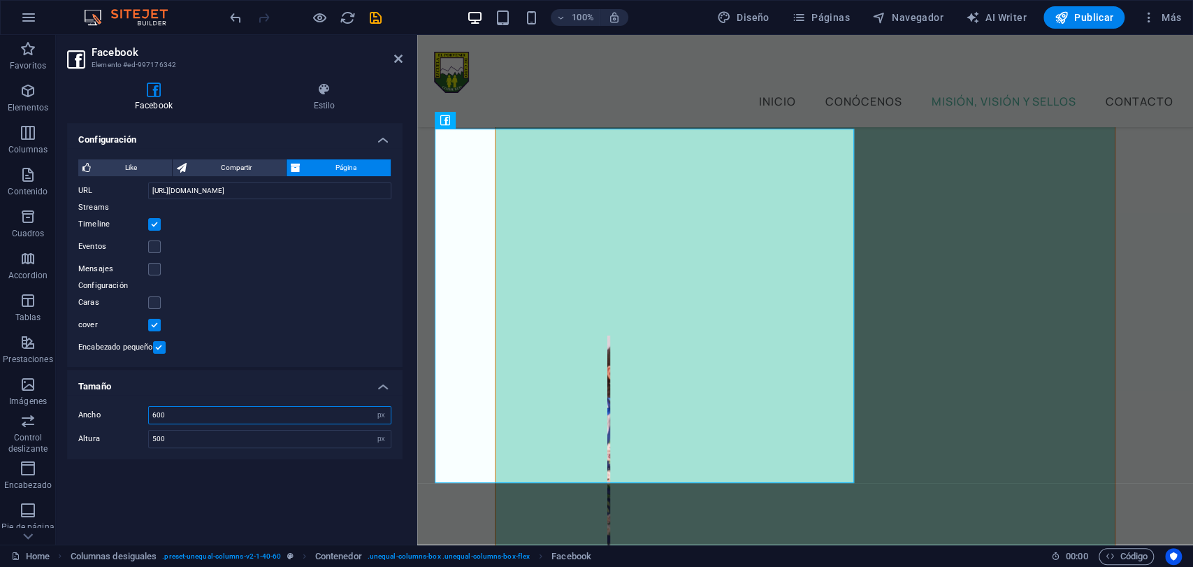
drag, startPoint x: 227, startPoint y: 415, endPoint x: 103, endPoint y: 415, distance: 123.7
click at [103, 415] on div "Ancho 600 px %" at bounding box center [234, 415] width 313 height 18
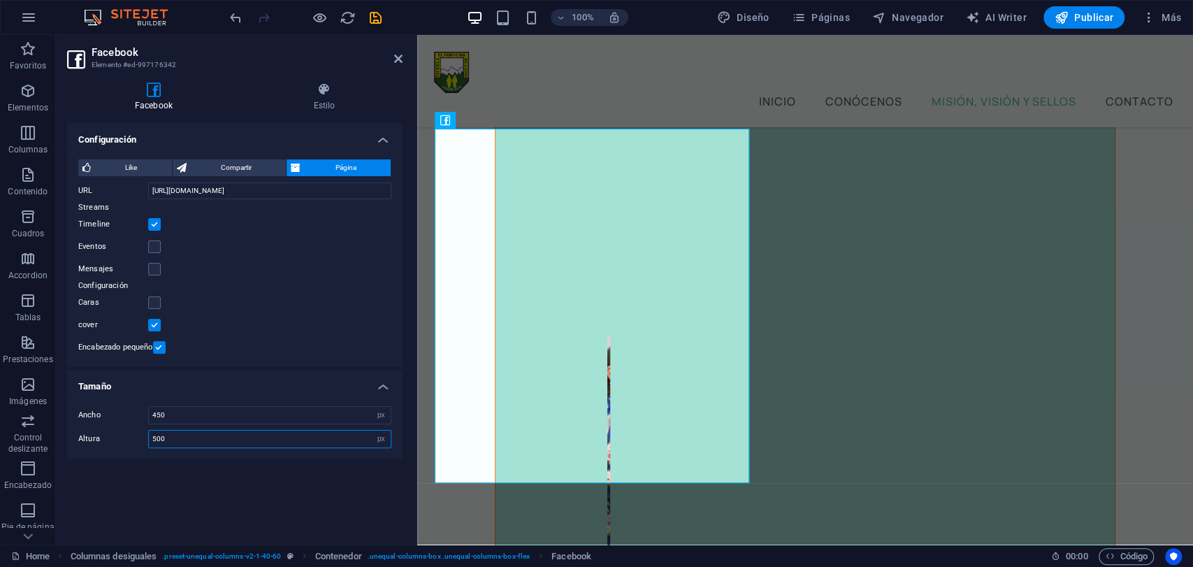
click at [190, 435] on input "500" at bounding box center [270, 439] width 242 height 17
drag, startPoint x: 182, startPoint y: 410, endPoint x: 95, endPoint y: 410, distance: 87.4
click at [96, 410] on div "Ancho 450 px %" at bounding box center [234, 415] width 313 height 18
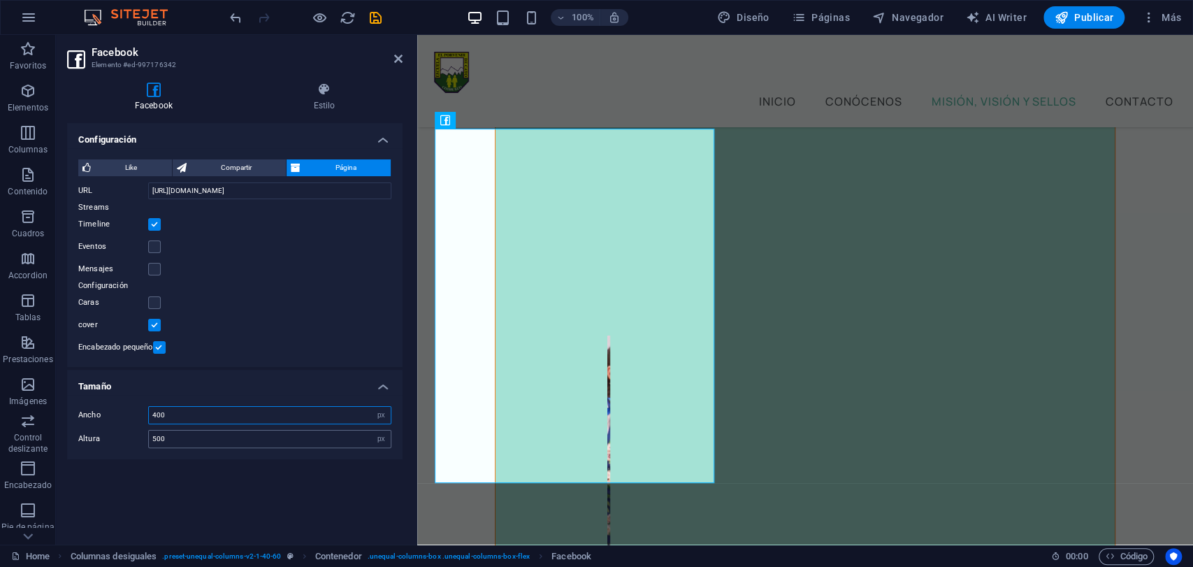
type input "400"
click at [201, 446] on div "500 px %" at bounding box center [269, 439] width 243 height 18
click at [118, 168] on span "Like" at bounding box center [131, 167] width 73 height 17
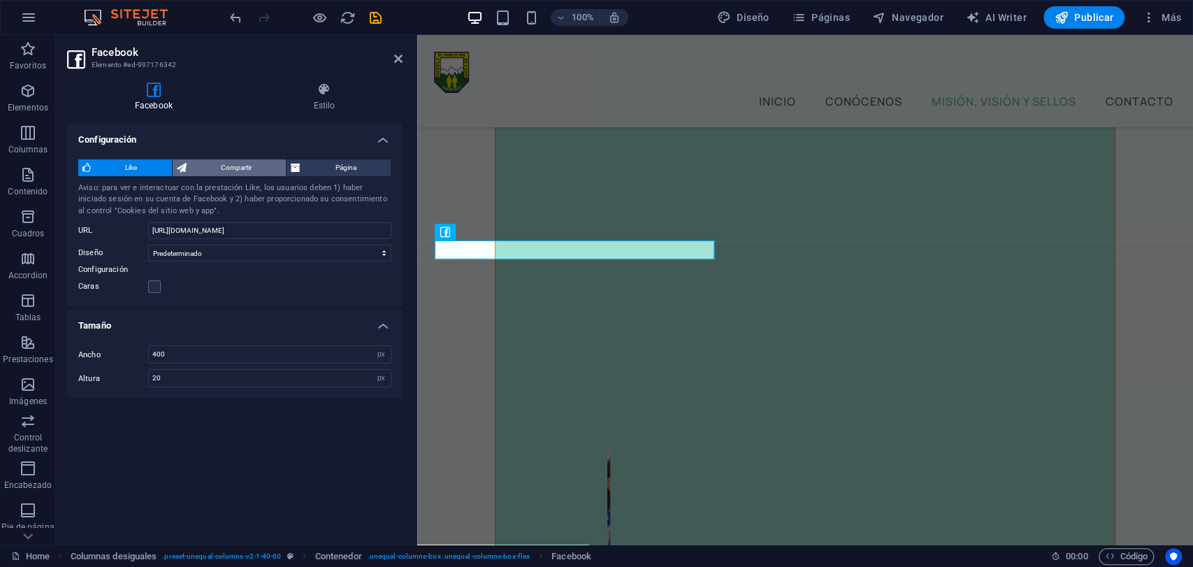
click at [212, 164] on span "Compartir" at bounding box center [237, 167] width 92 height 17
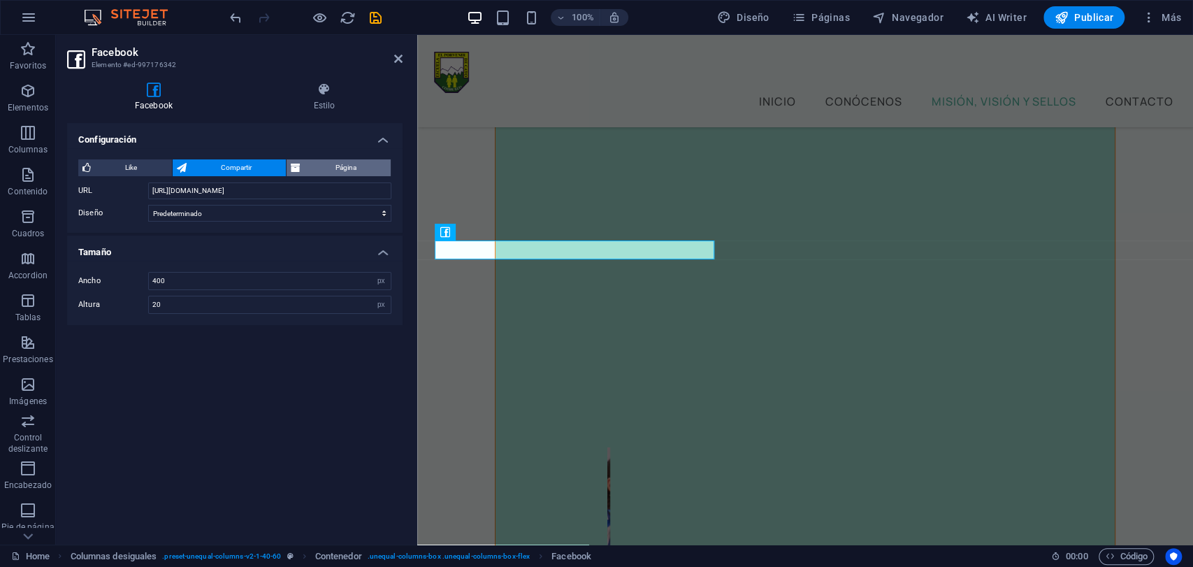
click at [347, 169] on span "Página" at bounding box center [346, 167] width 82 height 17
type input "500"
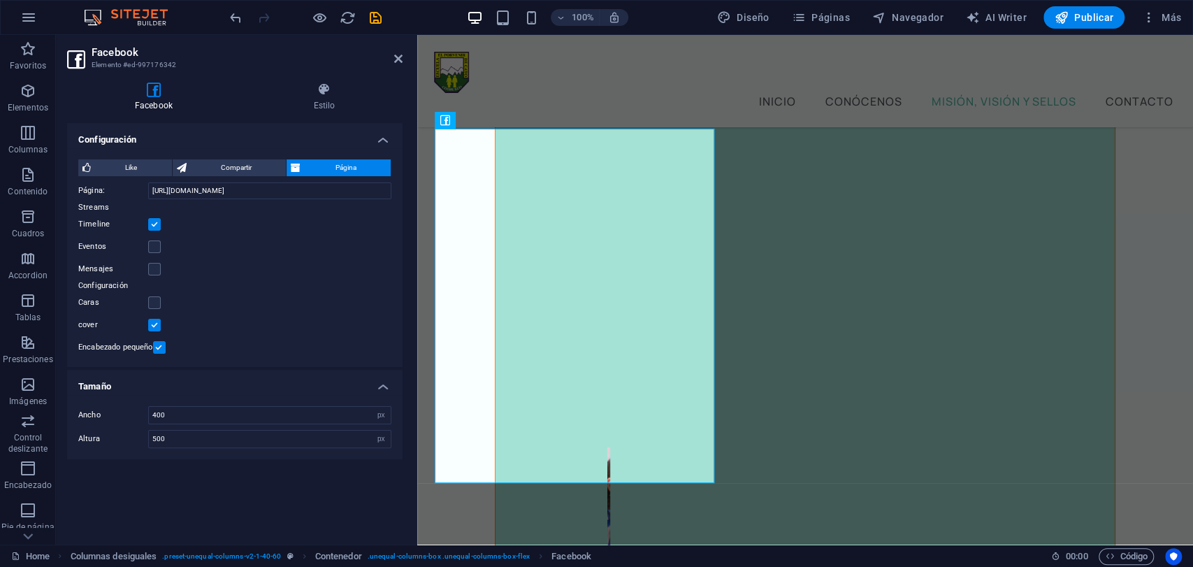
scroll to position [5888, 0]
click at [151, 324] on label at bounding box center [154, 325] width 13 height 13
click at [0, 0] on input "cover" at bounding box center [0, 0] width 0 height 0
click at [151, 324] on label at bounding box center [154, 325] width 13 height 13
click at [0, 0] on input "cover" at bounding box center [0, 0] width 0 height 0
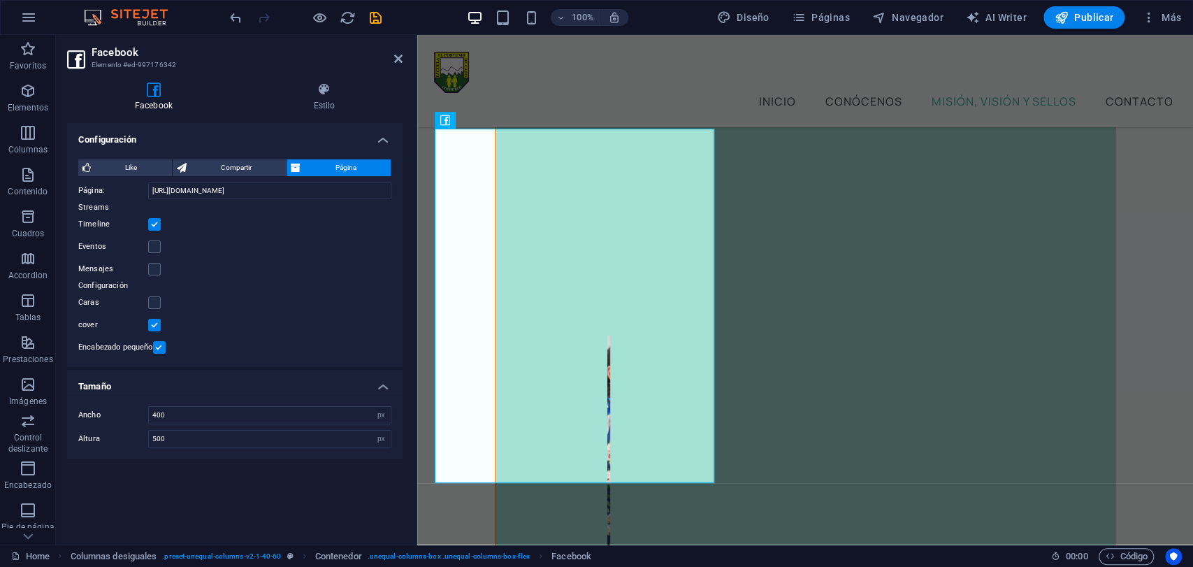
click at [151, 324] on label at bounding box center [154, 325] width 13 height 13
click at [0, 0] on input "cover" at bounding box center [0, 0] width 0 height 0
click at [1086, 22] on span "Publicar" at bounding box center [1084, 17] width 59 height 14
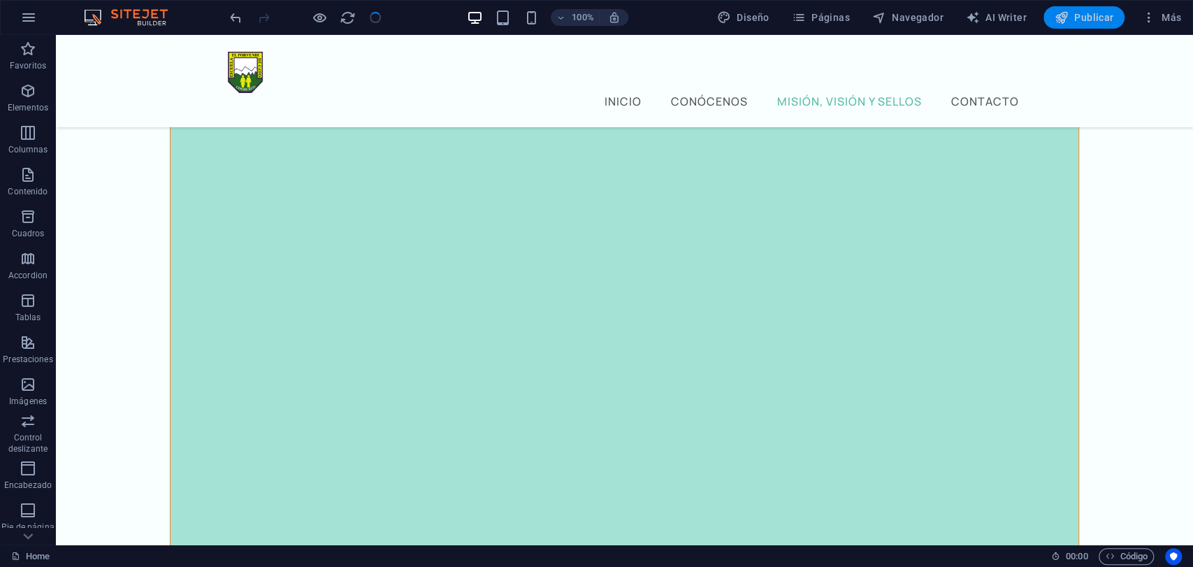
scroll to position [5712, 0]
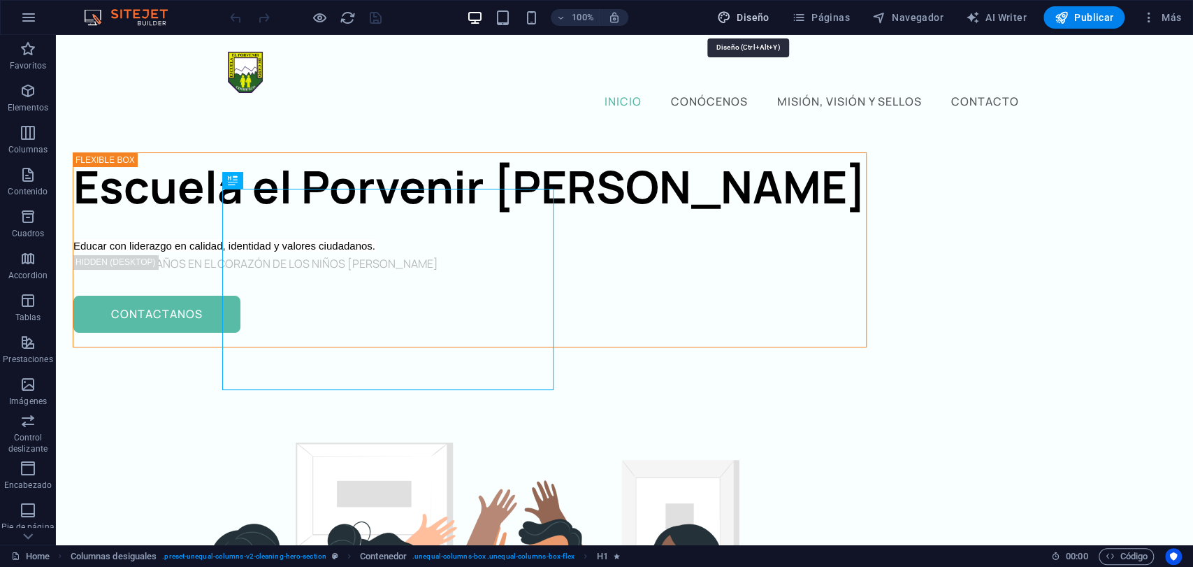
click at [751, 18] on span "Diseño" at bounding box center [743, 17] width 52 height 14
select select "px"
select select "400"
select select "px"
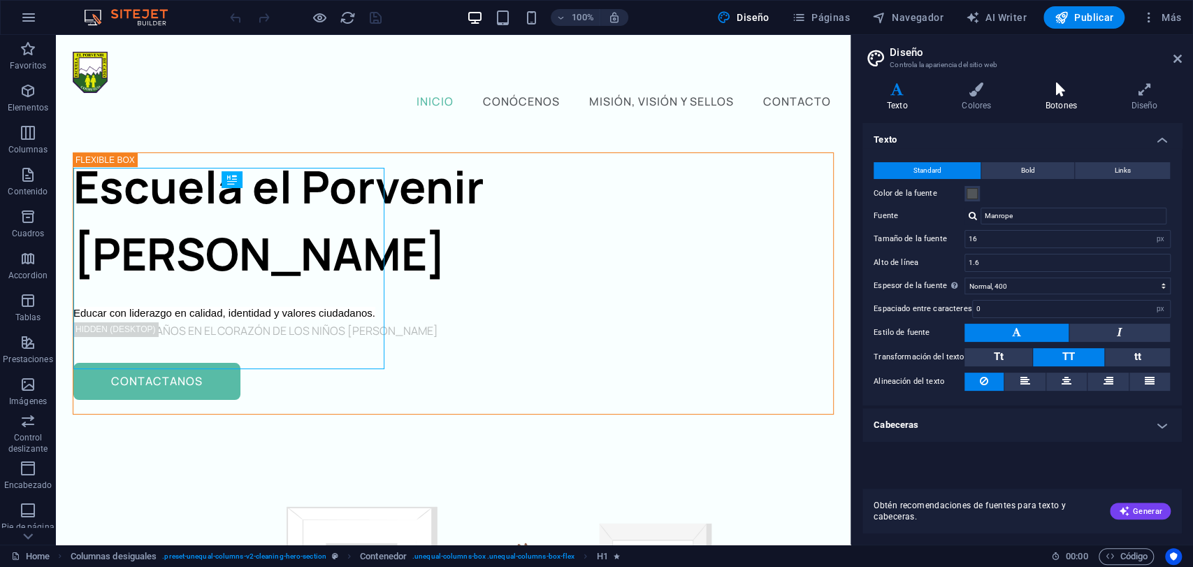
click at [1070, 93] on icon at bounding box center [1061, 89] width 80 height 14
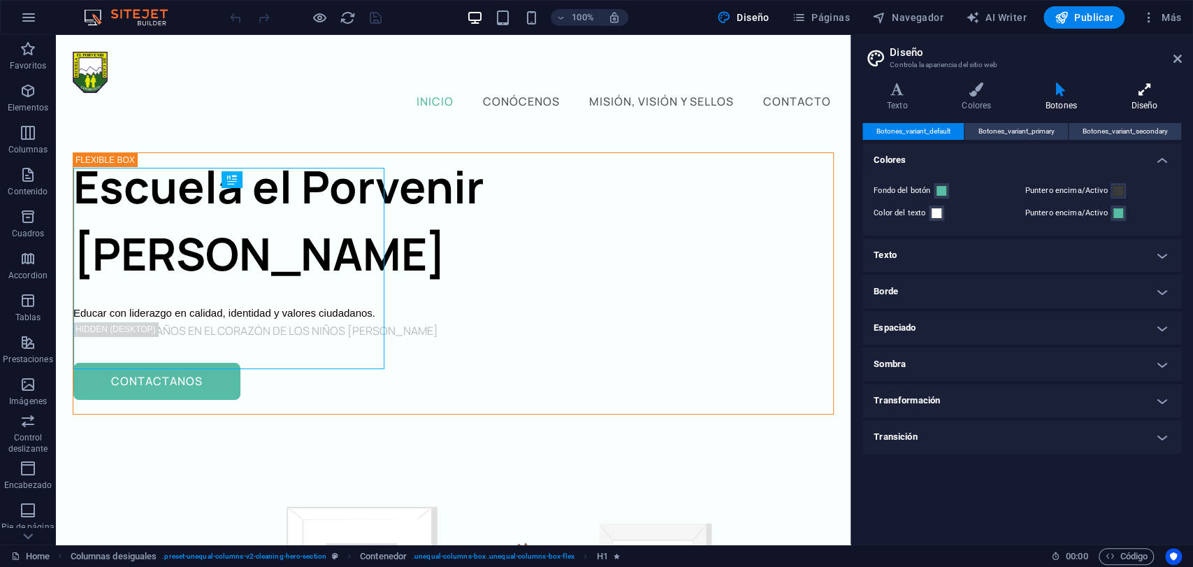
click at [1139, 92] on icon at bounding box center [1144, 89] width 75 height 14
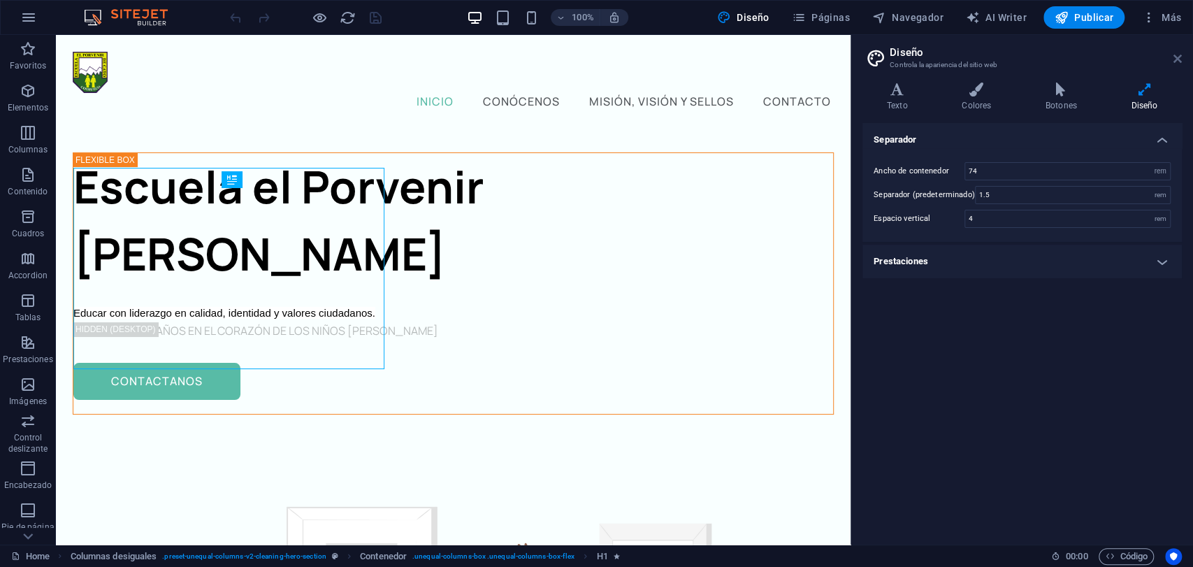
click at [1176, 60] on icon at bounding box center [1178, 58] width 8 height 11
